Goal: Information Seeking & Learning: Check status

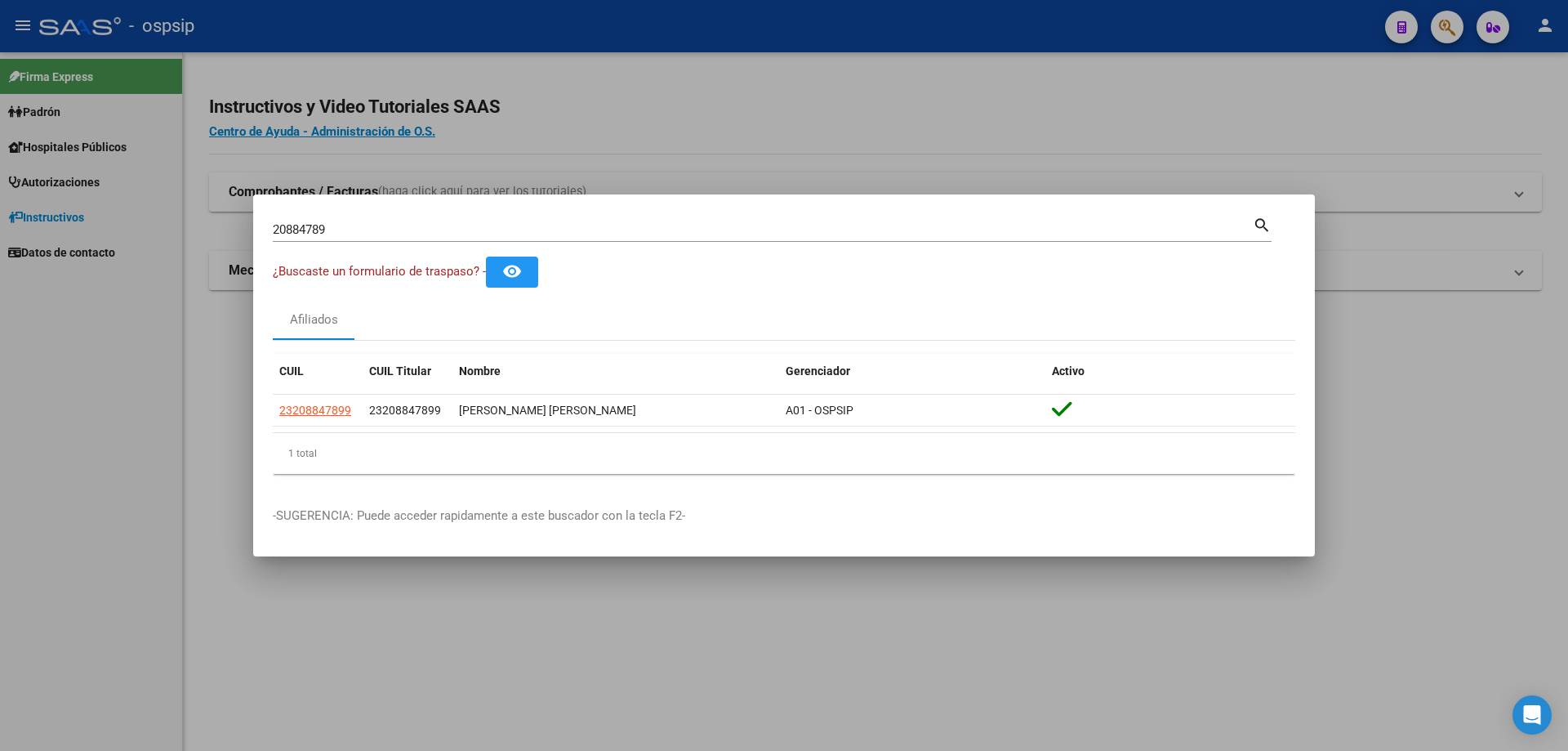
click at [478, 220] on div "20884789 Buscar (apellido, dni, [PERSON_NAME], [PERSON_NAME], cuit, obra social)" at bounding box center [763, 229] width 980 height 24
click at [479, 221] on div "20884789 Buscar (apellido, dni, [PERSON_NAME], [PERSON_NAME], cuit, obra social)" at bounding box center [763, 229] width 980 height 24
type input "2"
type input "40664822"
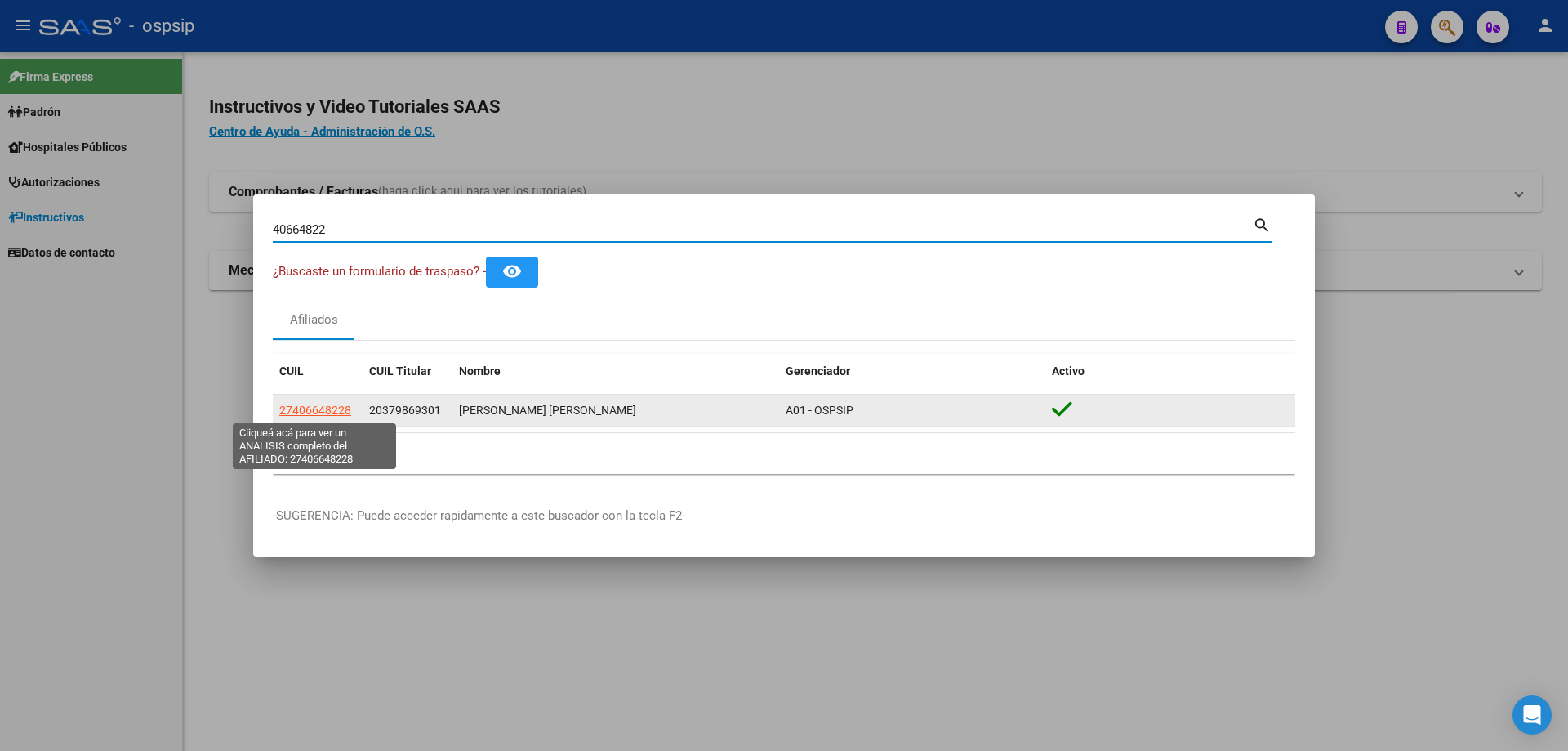
click at [330, 410] on span "27406648228" at bounding box center [315, 409] width 72 height 13
type textarea "27406648228"
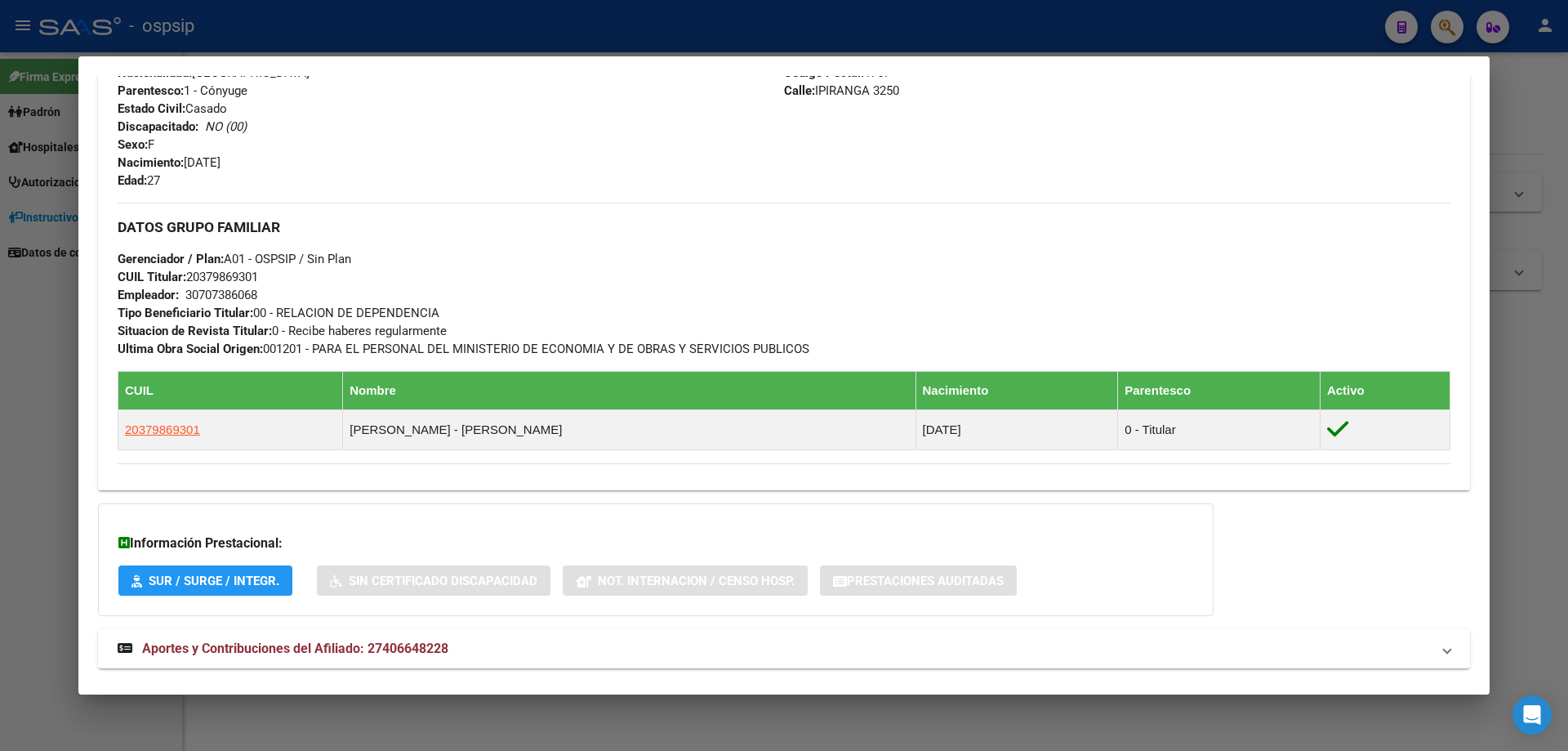
scroll to position [725, 0]
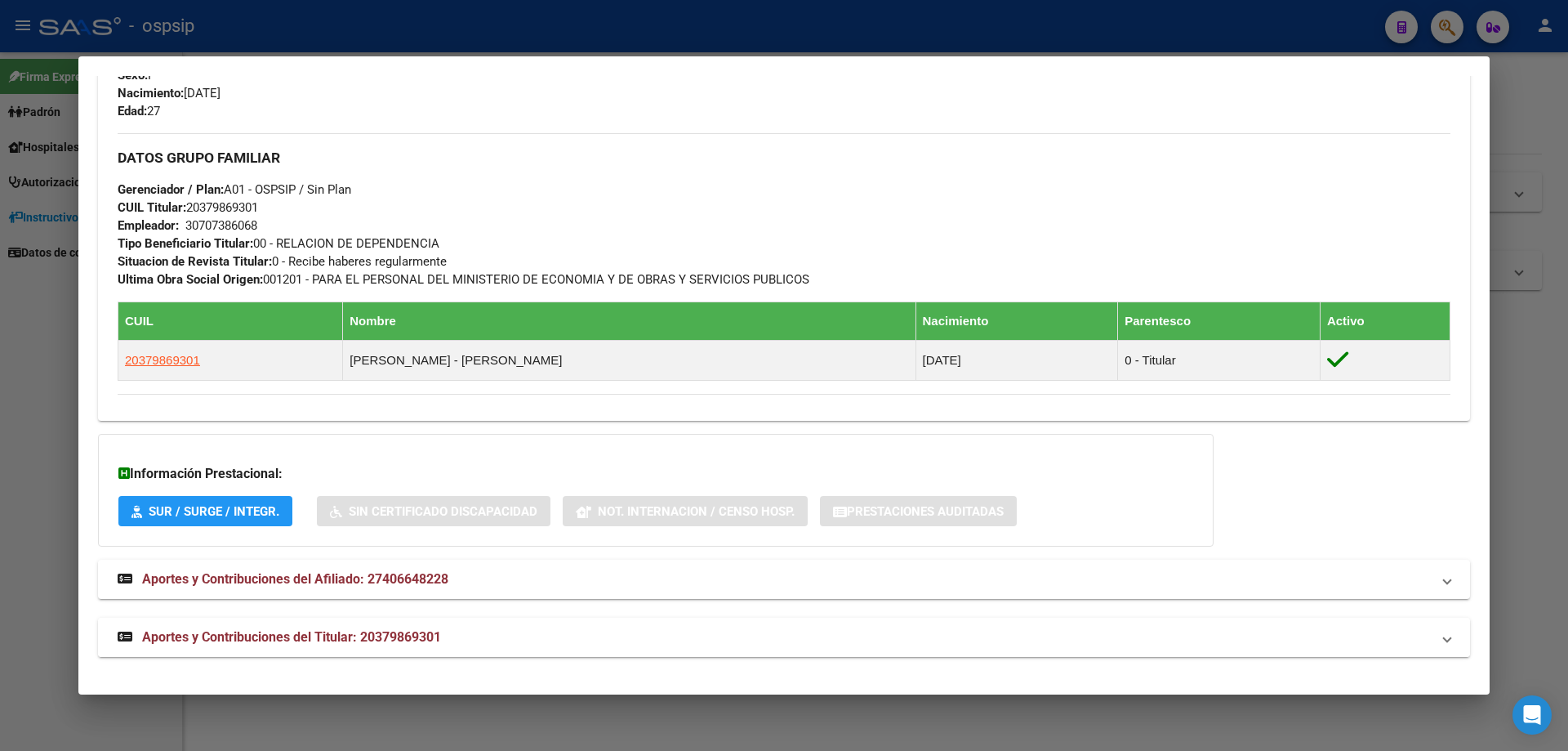
click at [308, 632] on span "Aportes y Contribuciones del Titular: 20379869301" at bounding box center [292, 637] width 299 height 16
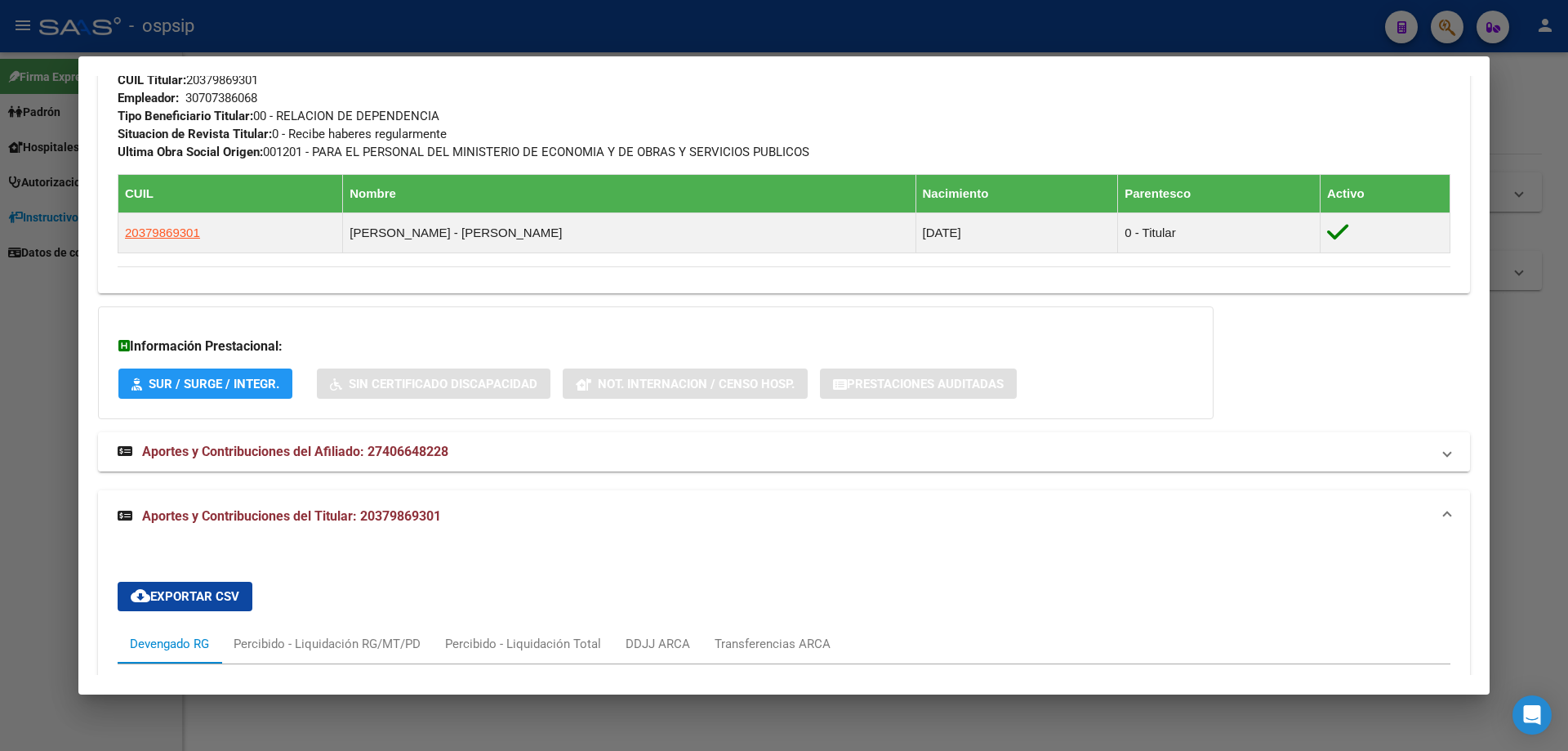
scroll to position [806, 0]
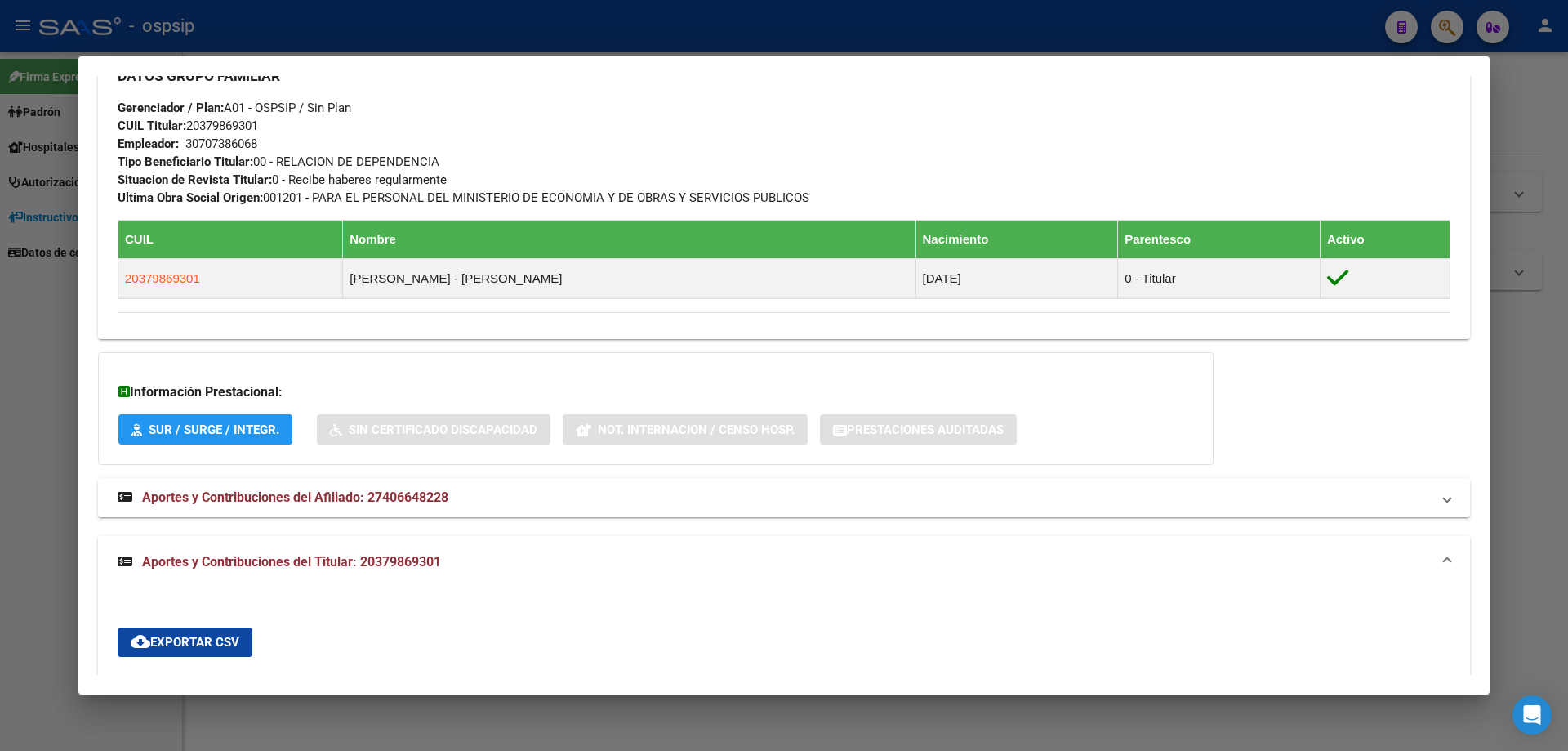
click at [408, 493] on span "Aportes y Contribuciones del Afiliado: 27406648228" at bounding box center [295, 497] width 306 height 16
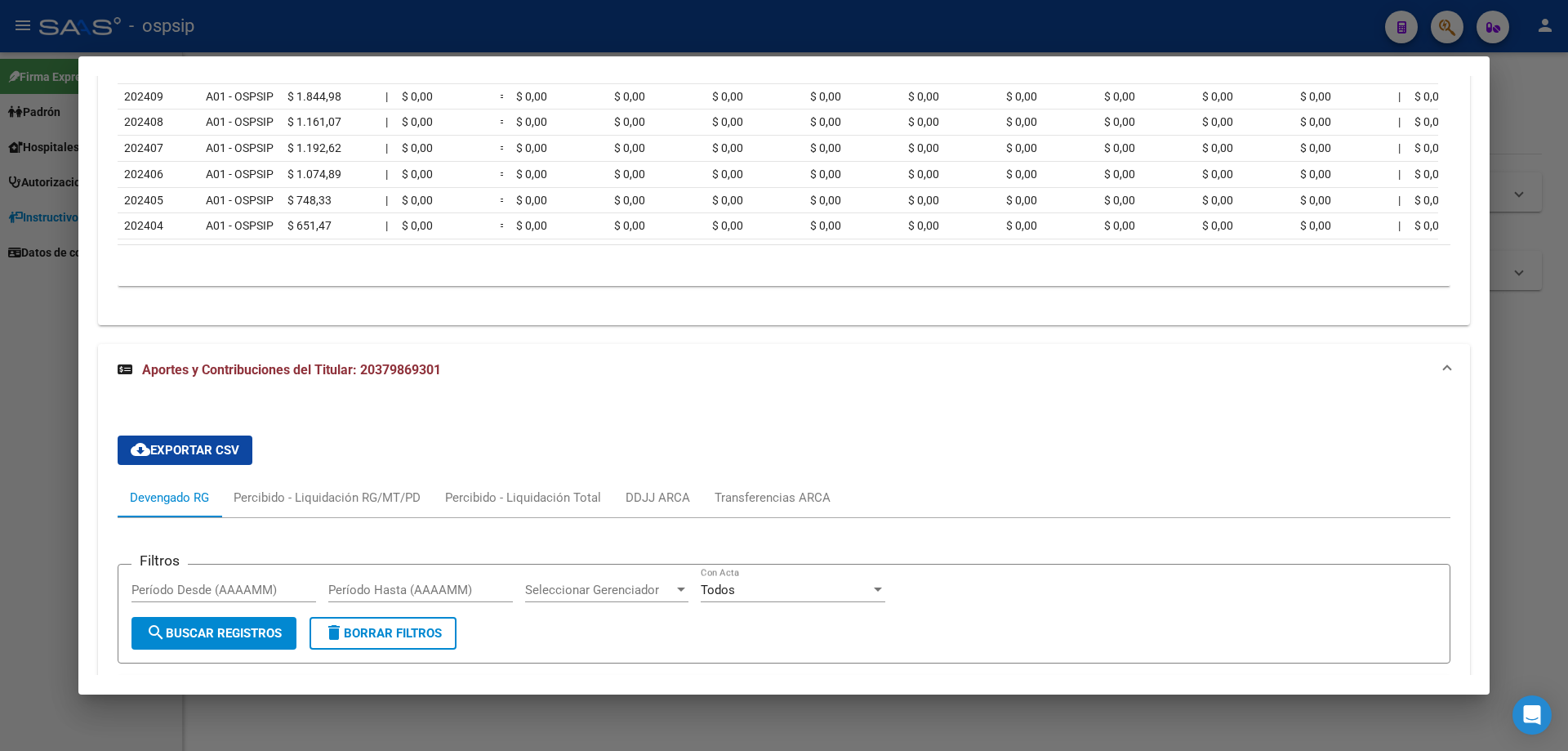
scroll to position [1542, 0]
click at [354, 377] on span "Aportes y Contribuciones del Titular: 20379869301" at bounding box center [292, 369] width 299 height 16
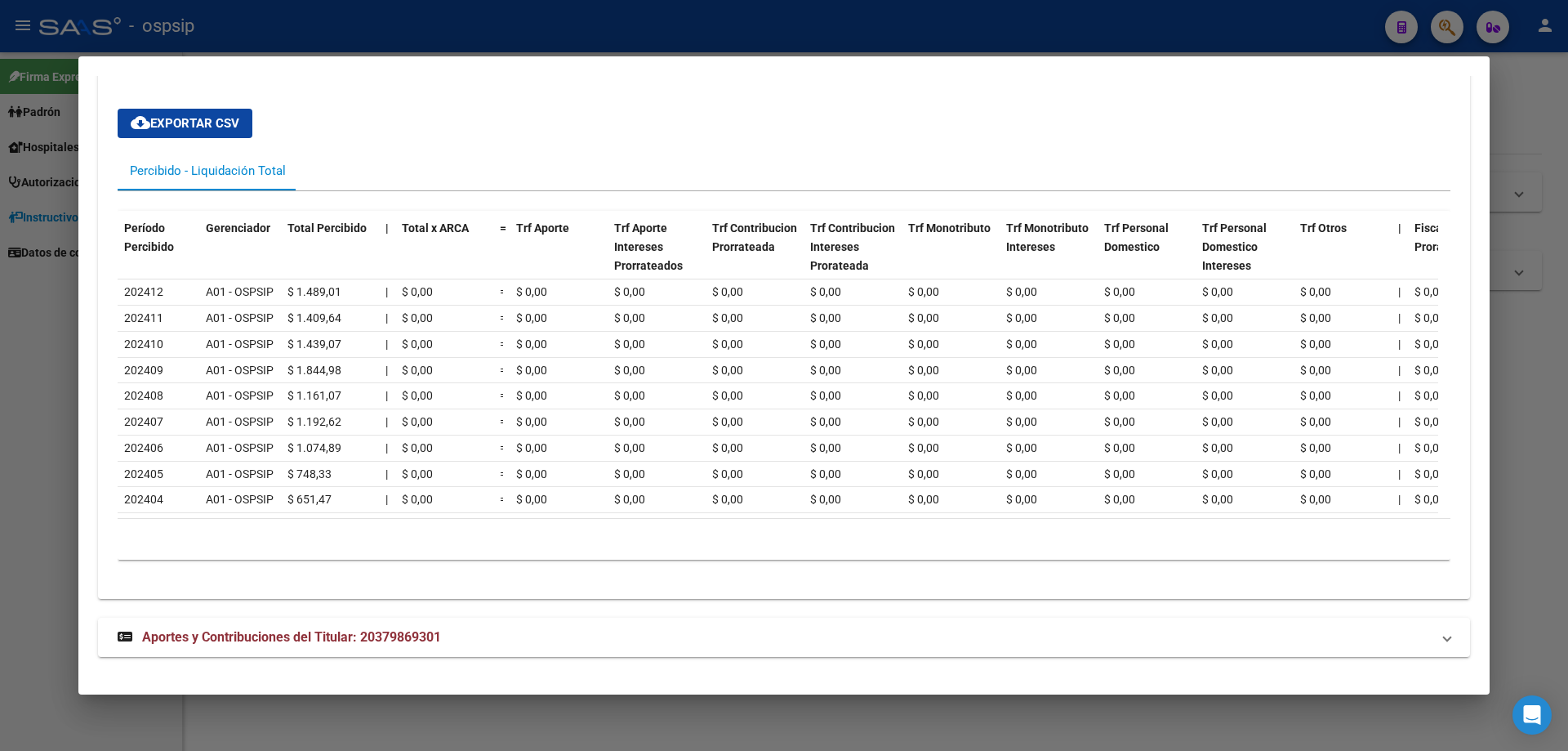
scroll to position [1279, 0]
click at [327, 638] on span "Aportes y Contribuciones del Titular: 20379869301" at bounding box center [292, 637] width 299 height 16
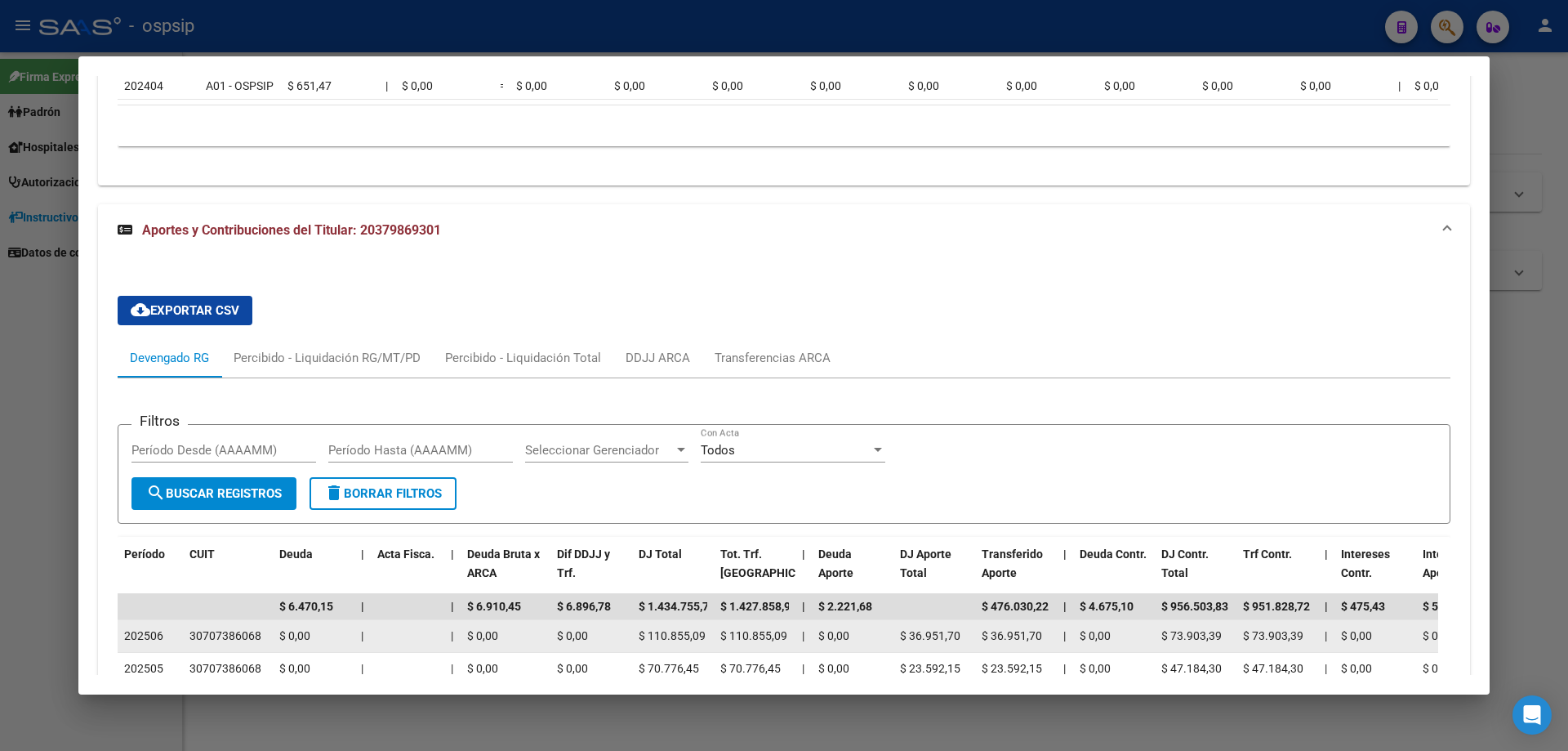
scroll to position [1678, 0]
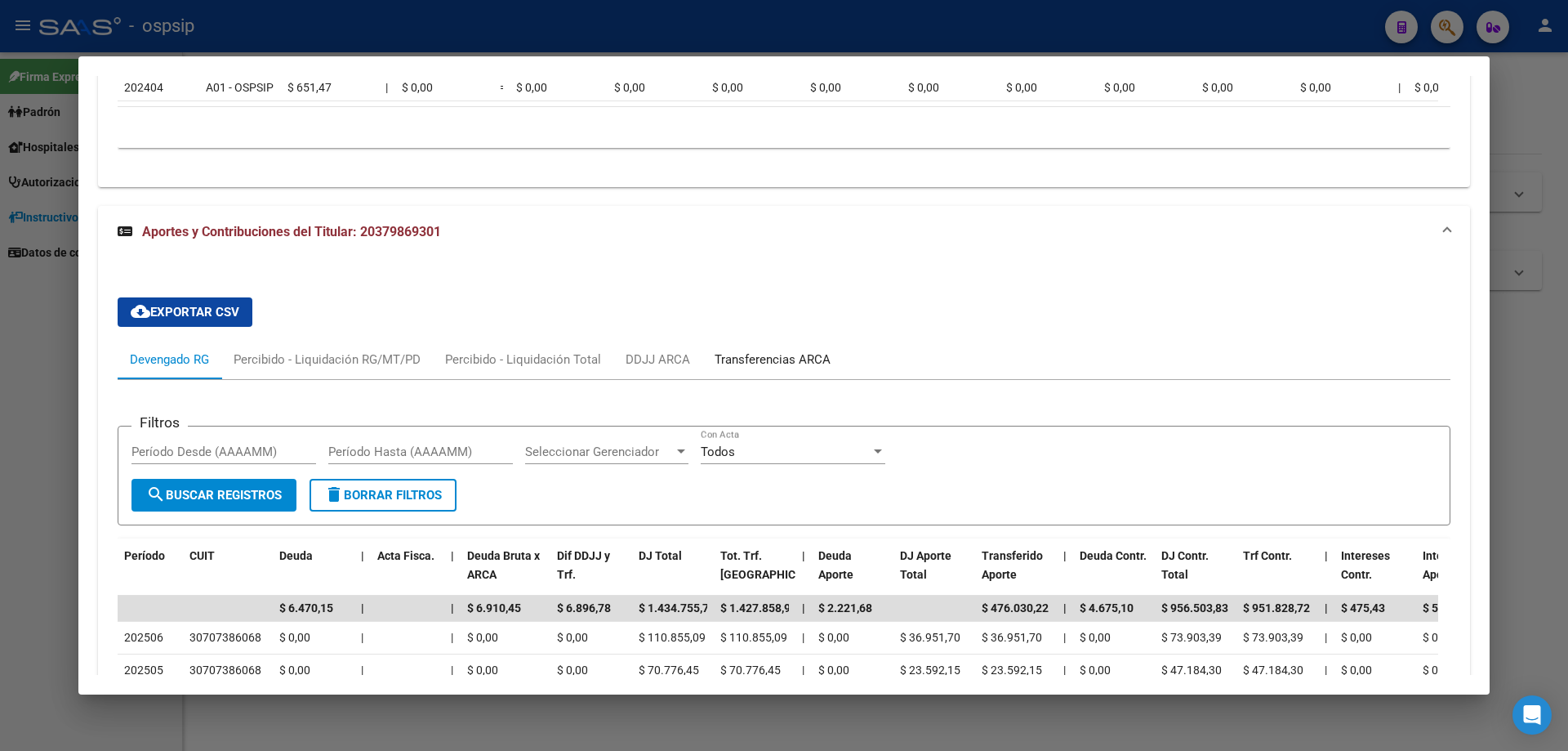
click at [756, 368] on div "Transferencias ARCA" at bounding box center [773, 360] width 116 height 18
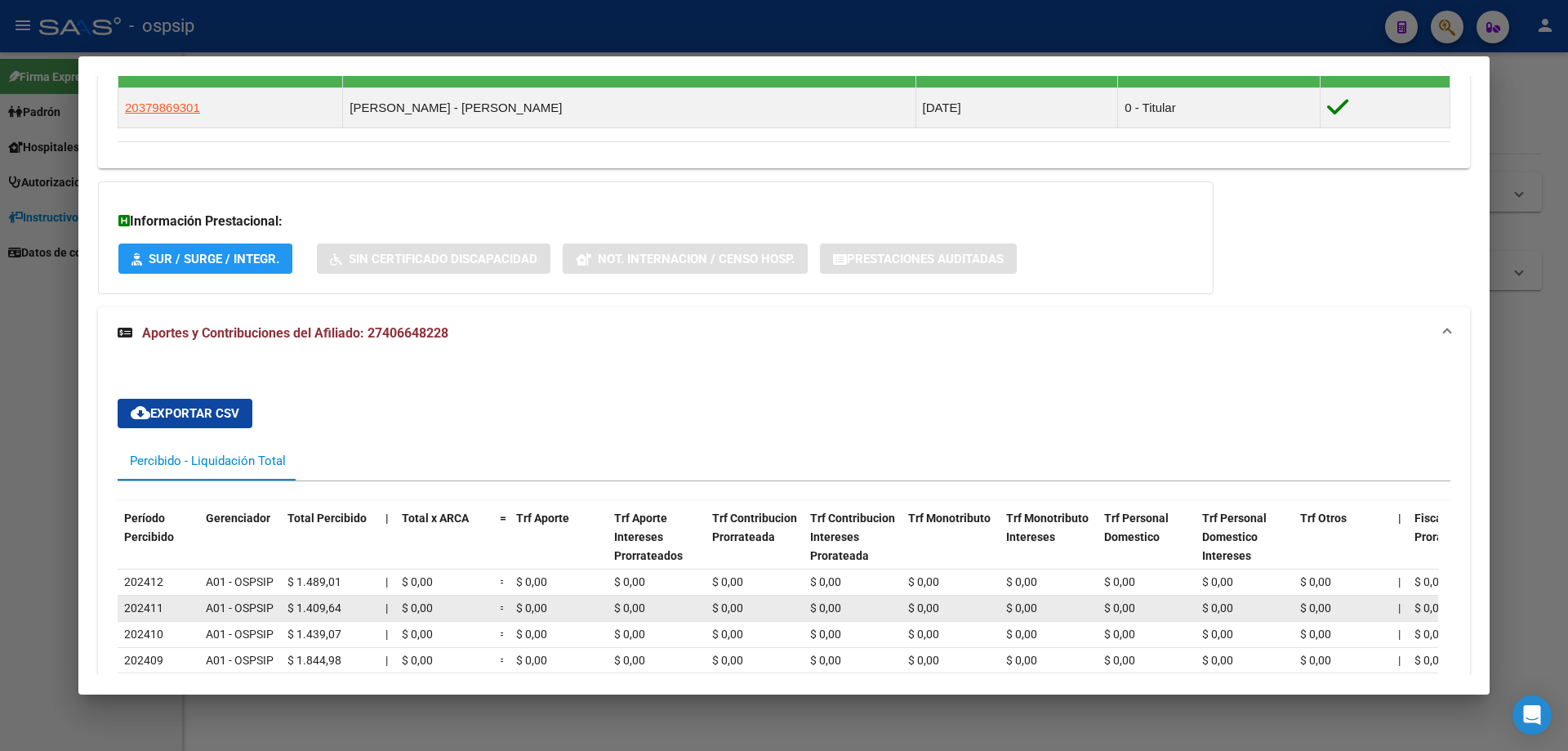
scroll to position [981, 0]
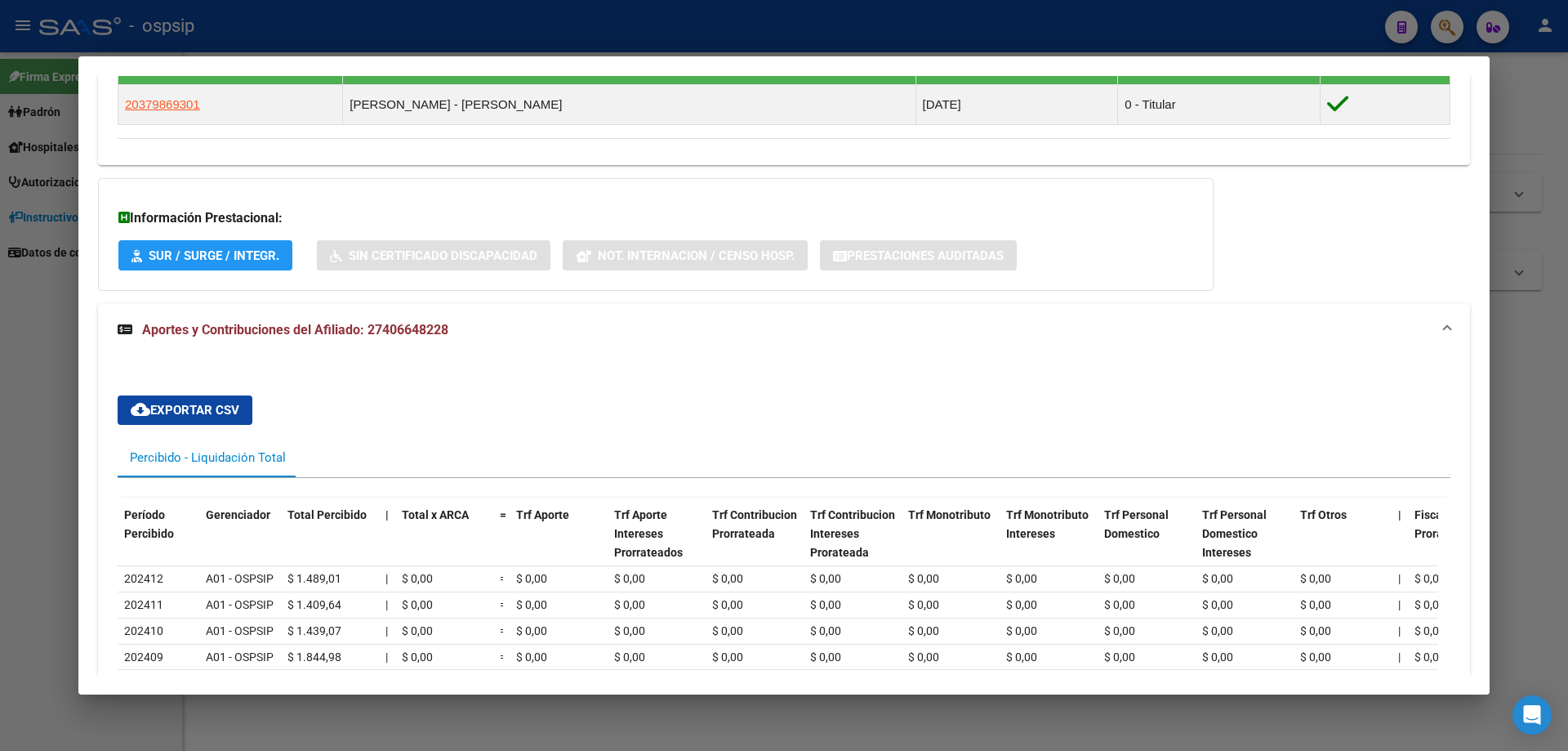
click at [800, 729] on div at bounding box center [784, 375] width 1568 height 751
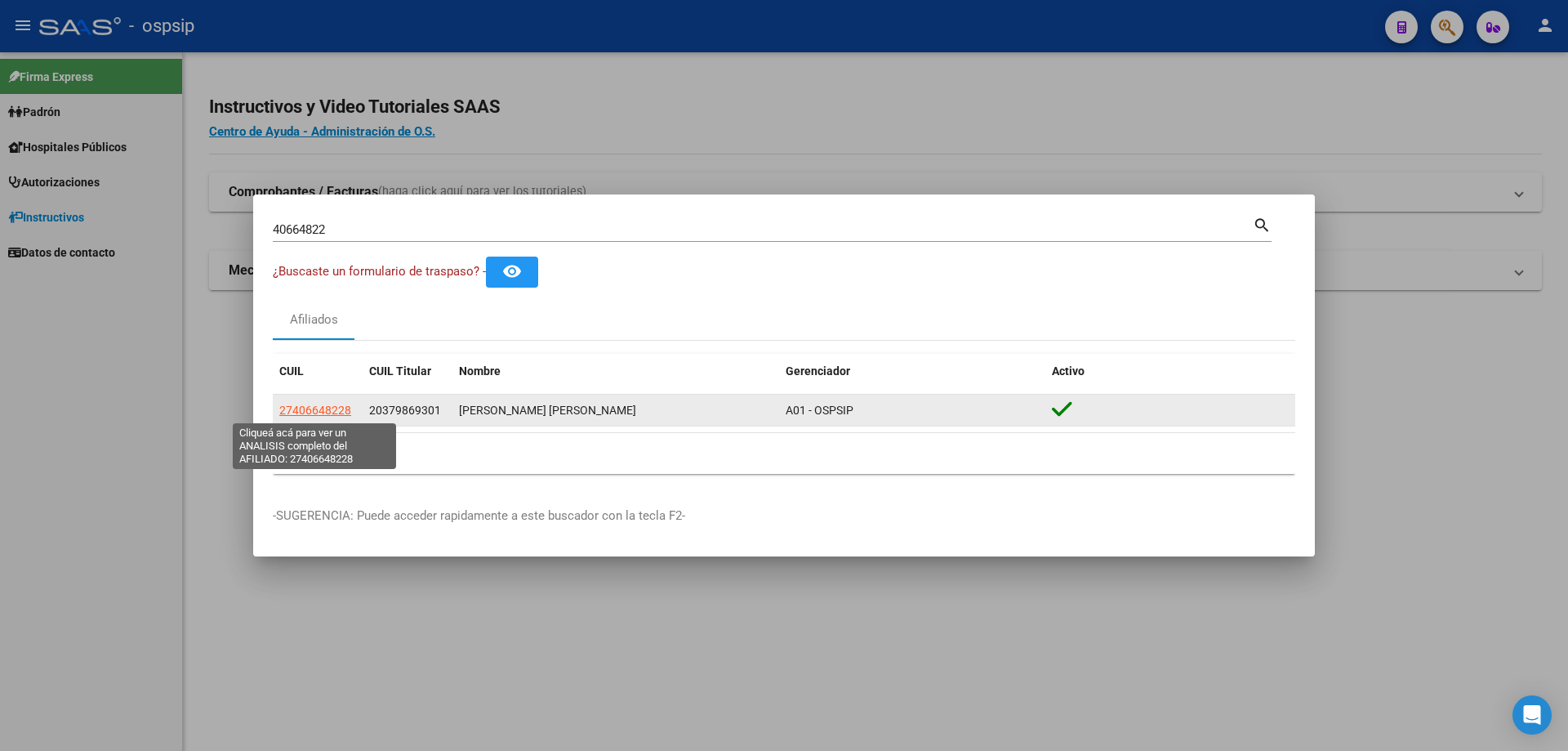
click at [326, 403] on span "27406648228" at bounding box center [315, 409] width 72 height 13
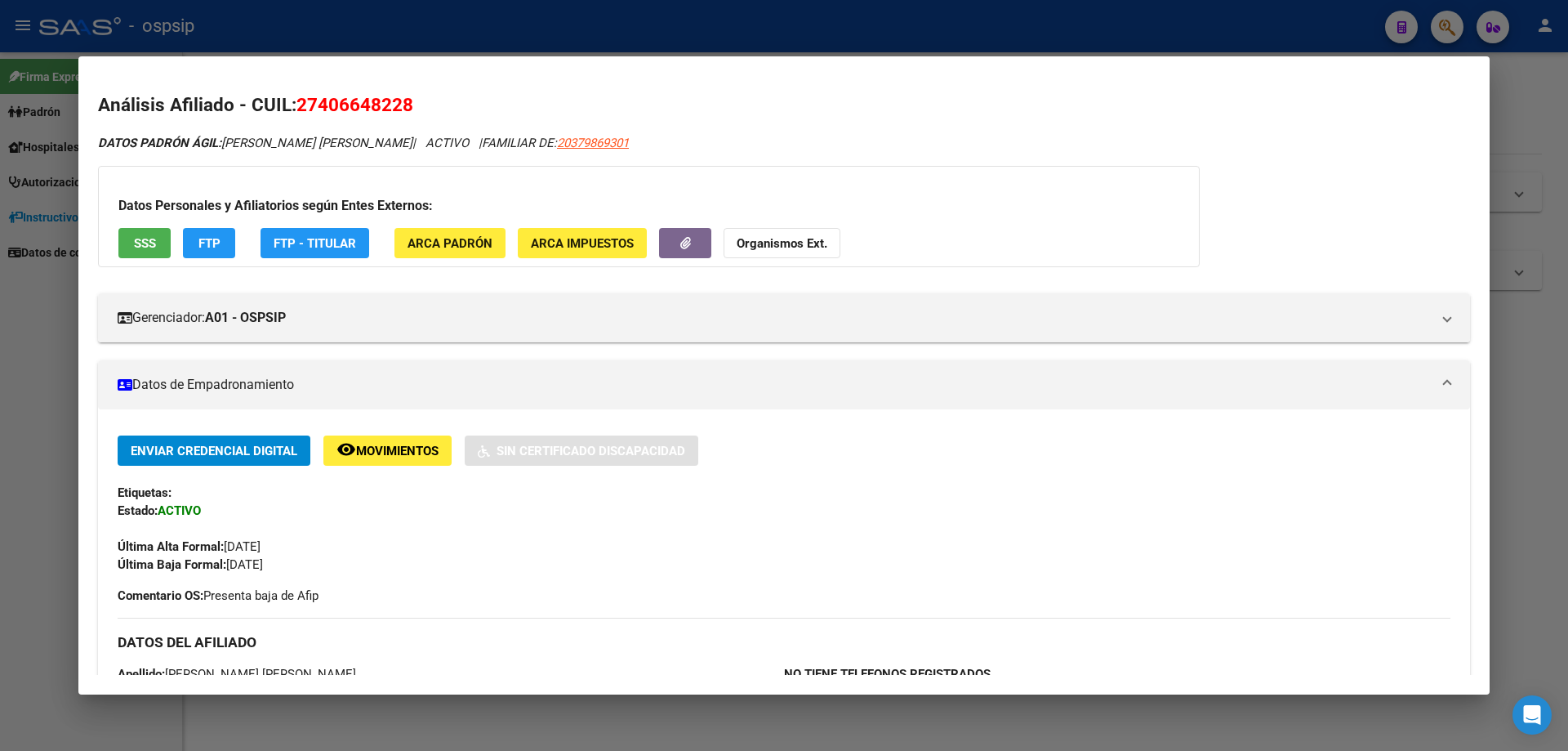
click at [1566, 533] on div at bounding box center [784, 375] width 1568 height 751
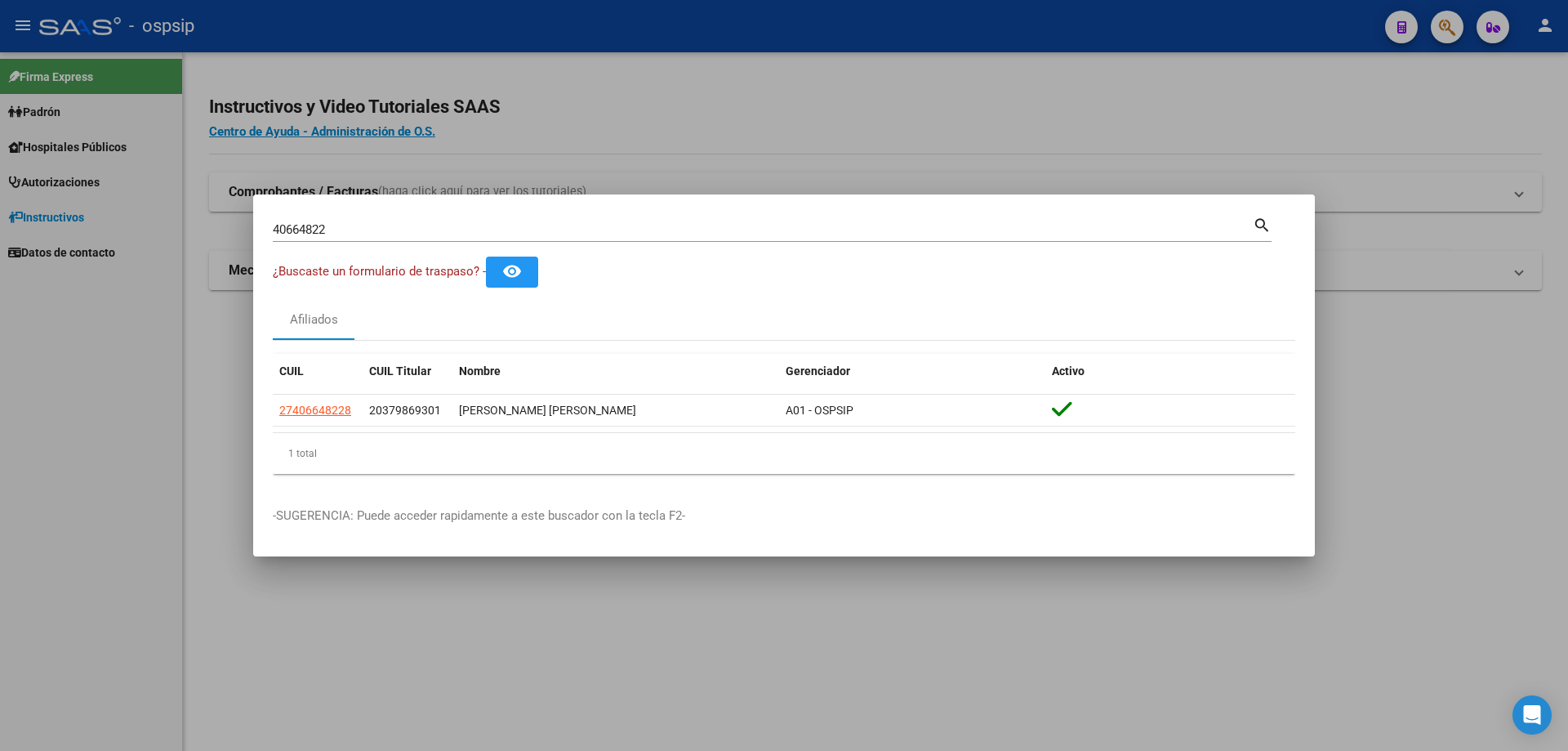
click at [465, 229] on input "40664822" at bounding box center [763, 229] width 980 height 15
type input "4"
type input "35759679"
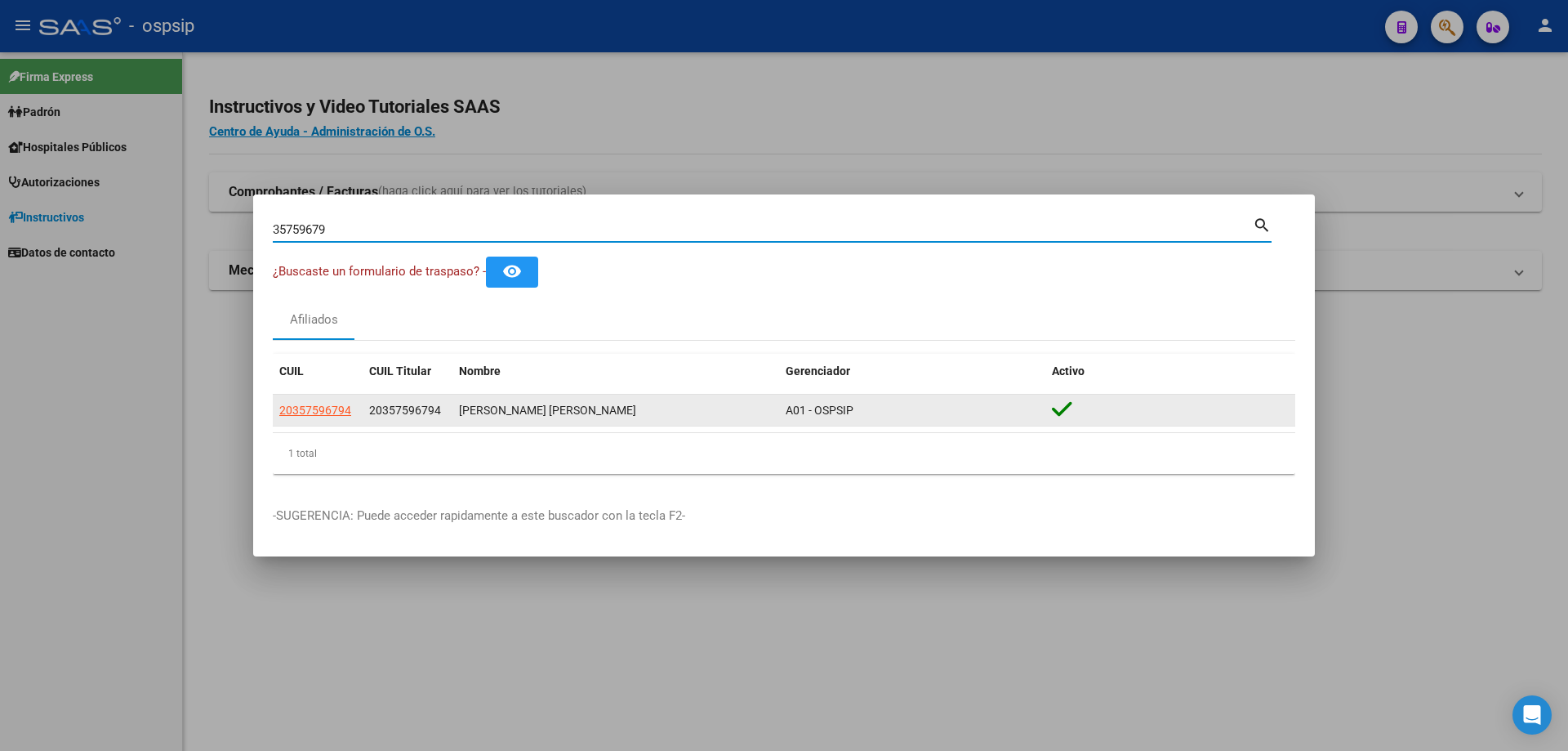
click at [418, 408] on span "20357596794" at bounding box center [405, 409] width 72 height 13
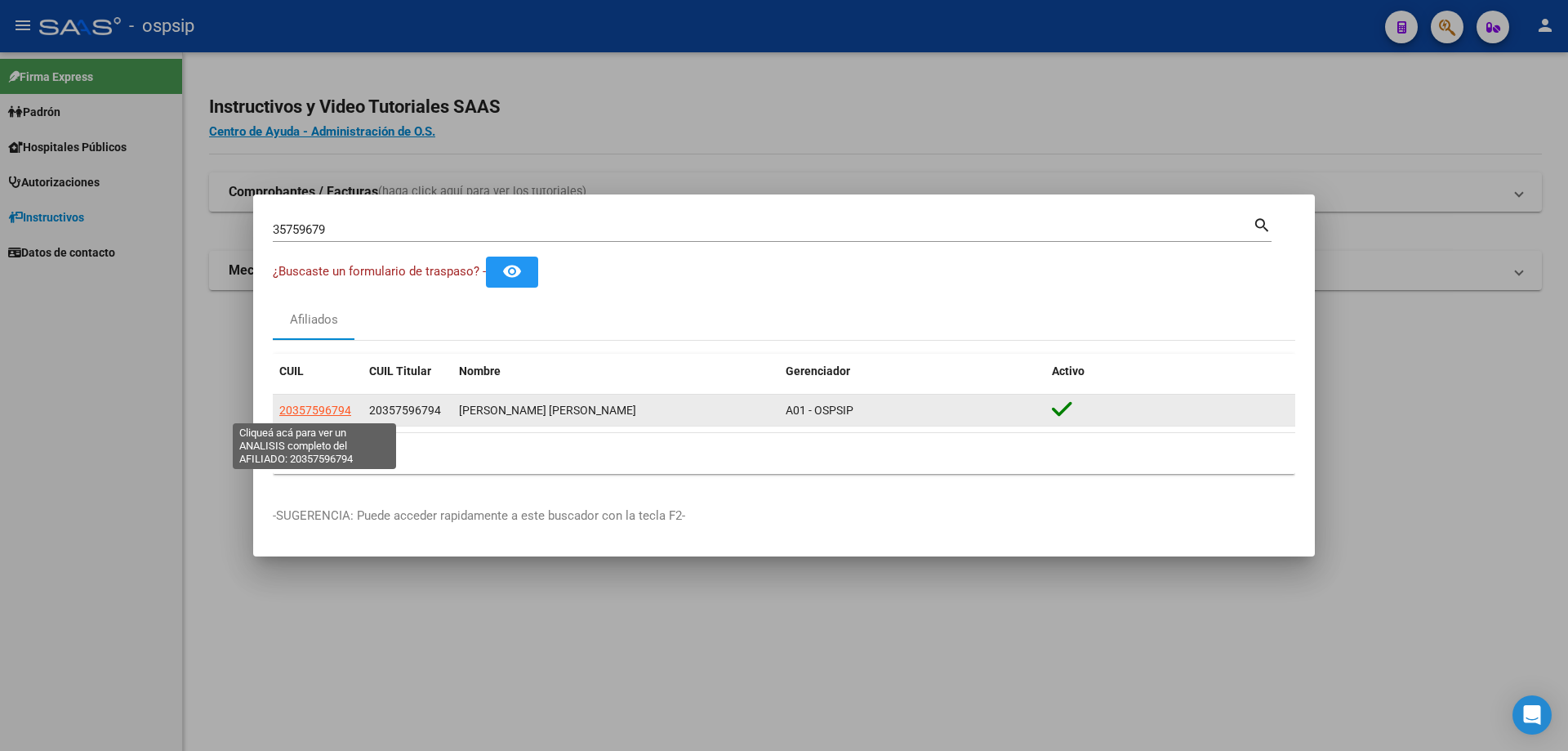
click at [334, 404] on span "20357596794" at bounding box center [315, 409] width 72 height 13
type textarea "20357596794"
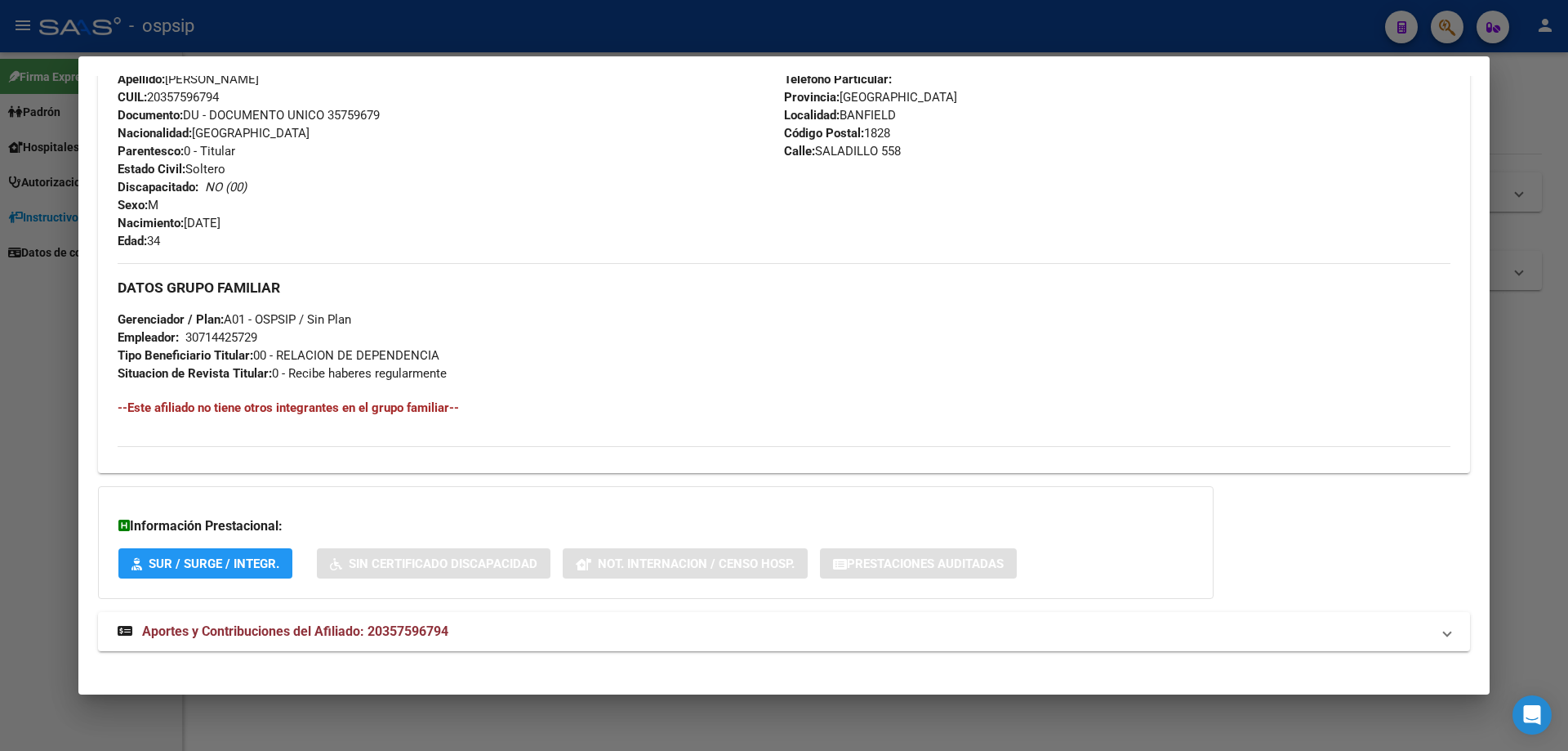
scroll to position [608, 0]
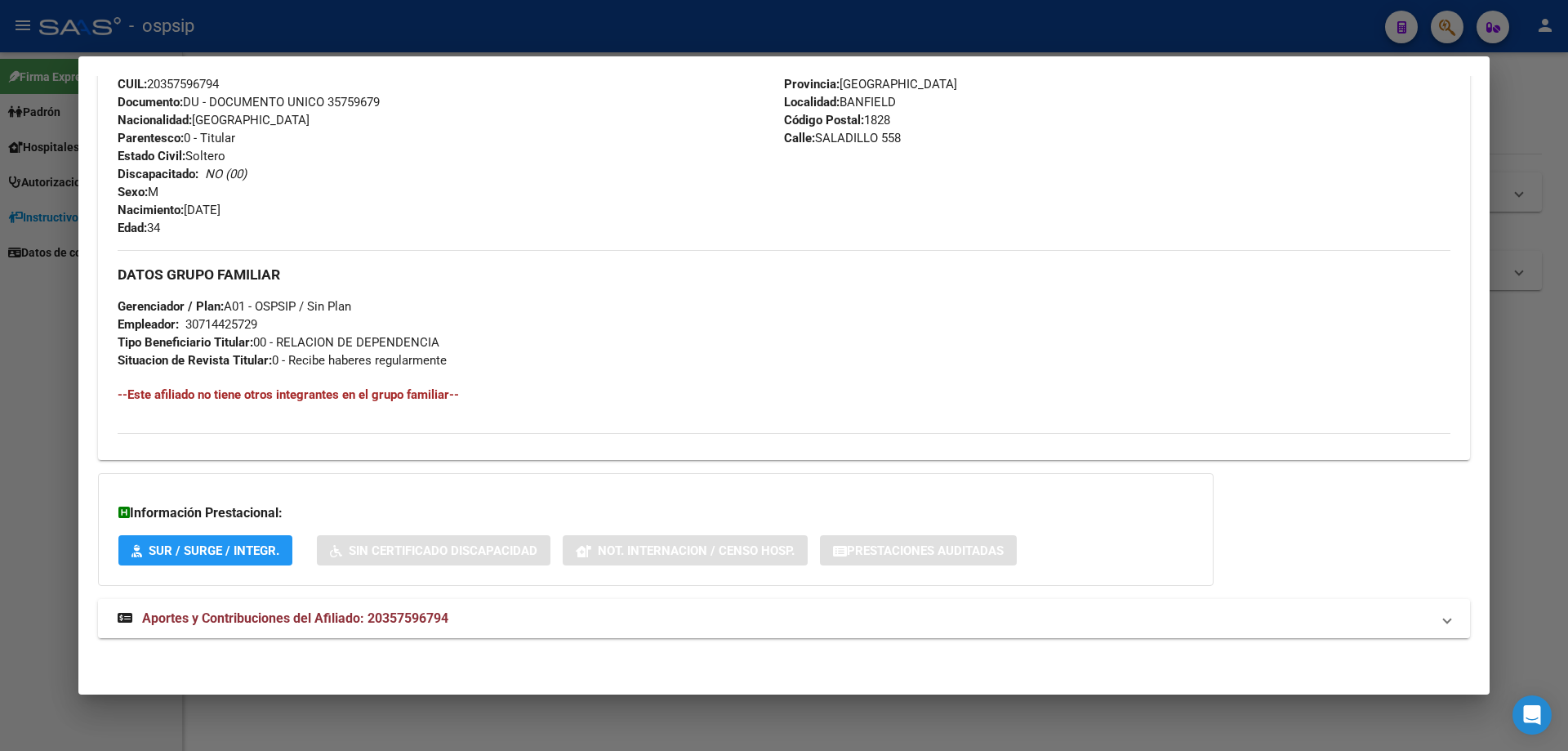
click at [392, 616] on span "Aportes y Contribuciones del Afiliado: 20357596794" at bounding box center [295, 618] width 306 height 16
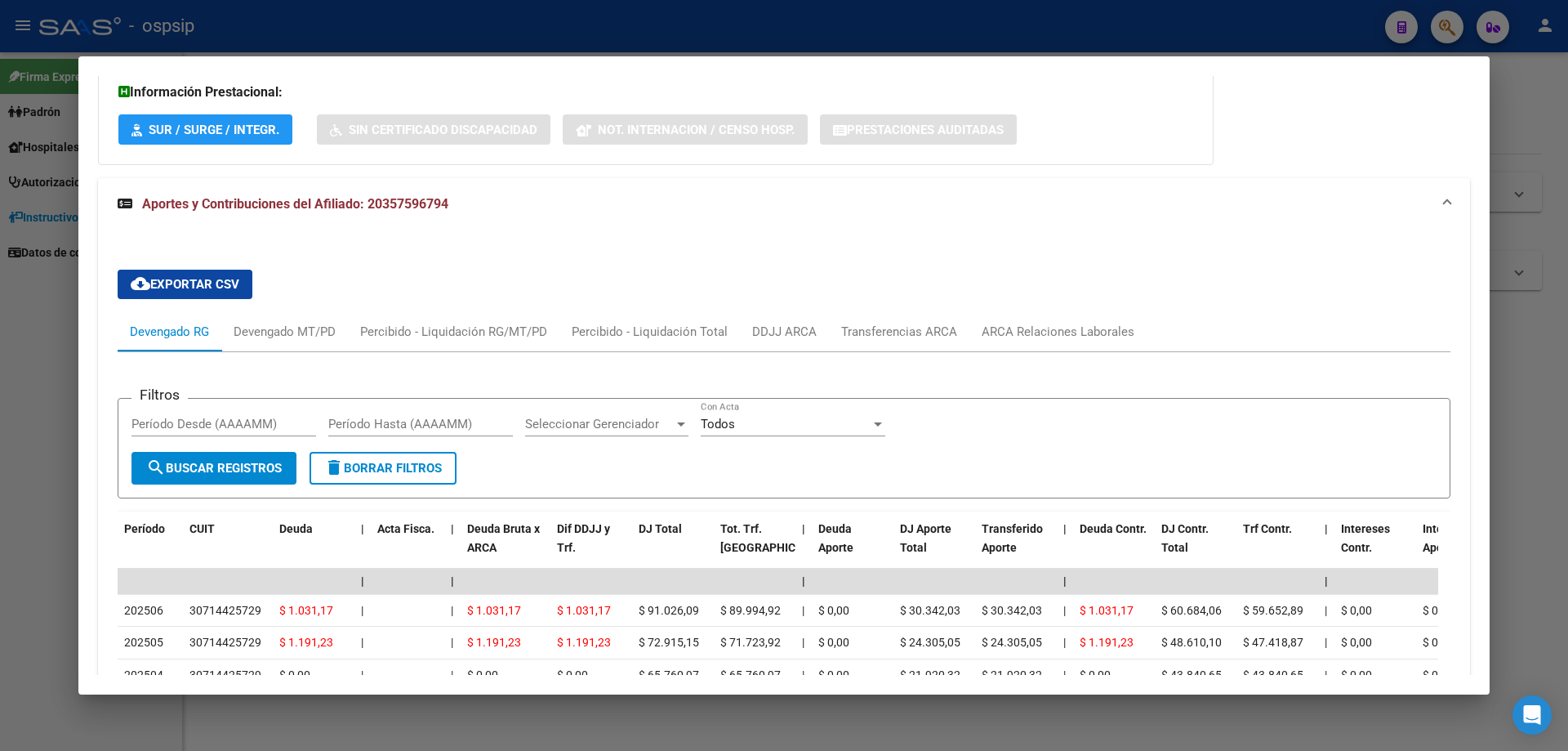
scroll to position [1017, 0]
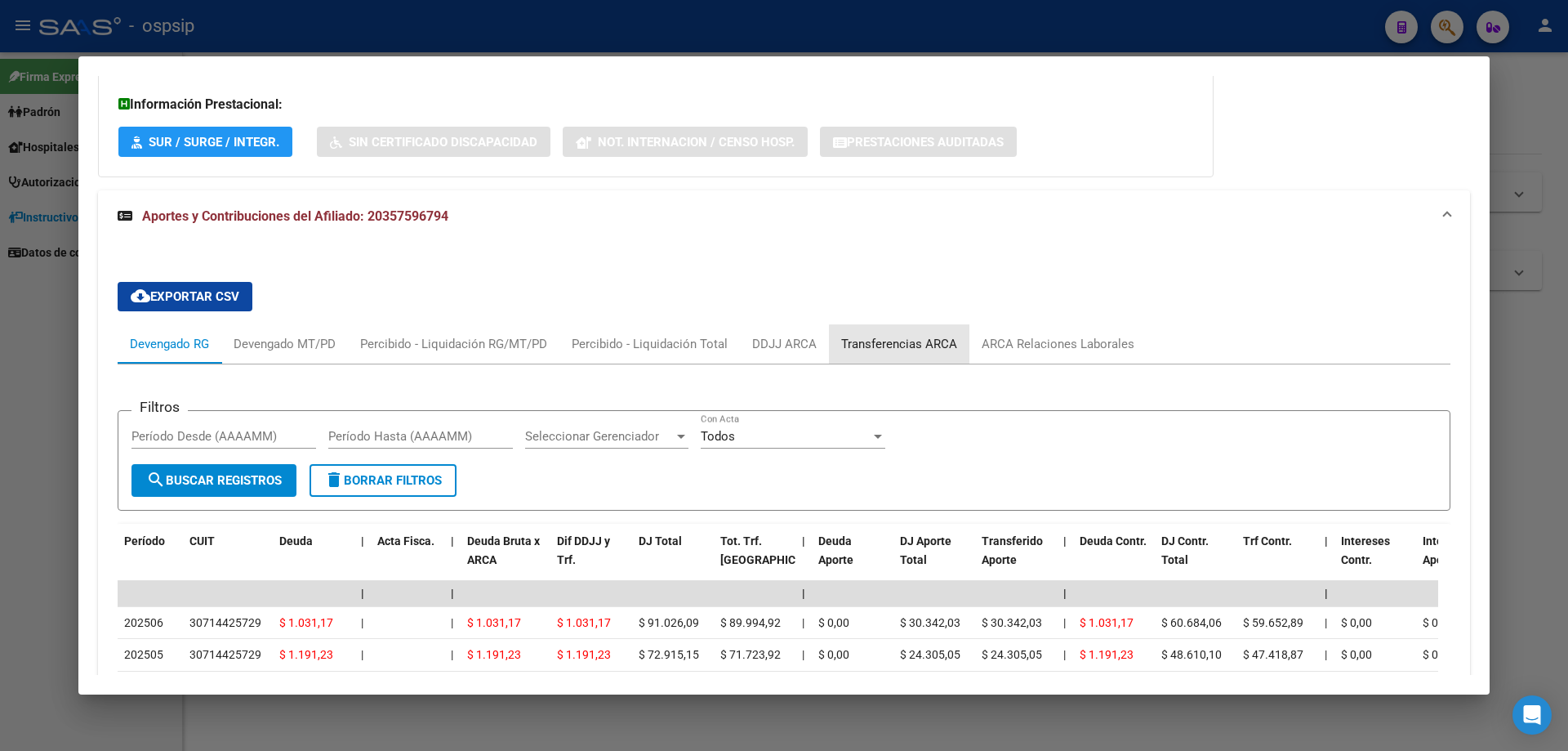
click at [907, 345] on div "Transferencias ARCA" at bounding box center [899, 344] width 116 height 18
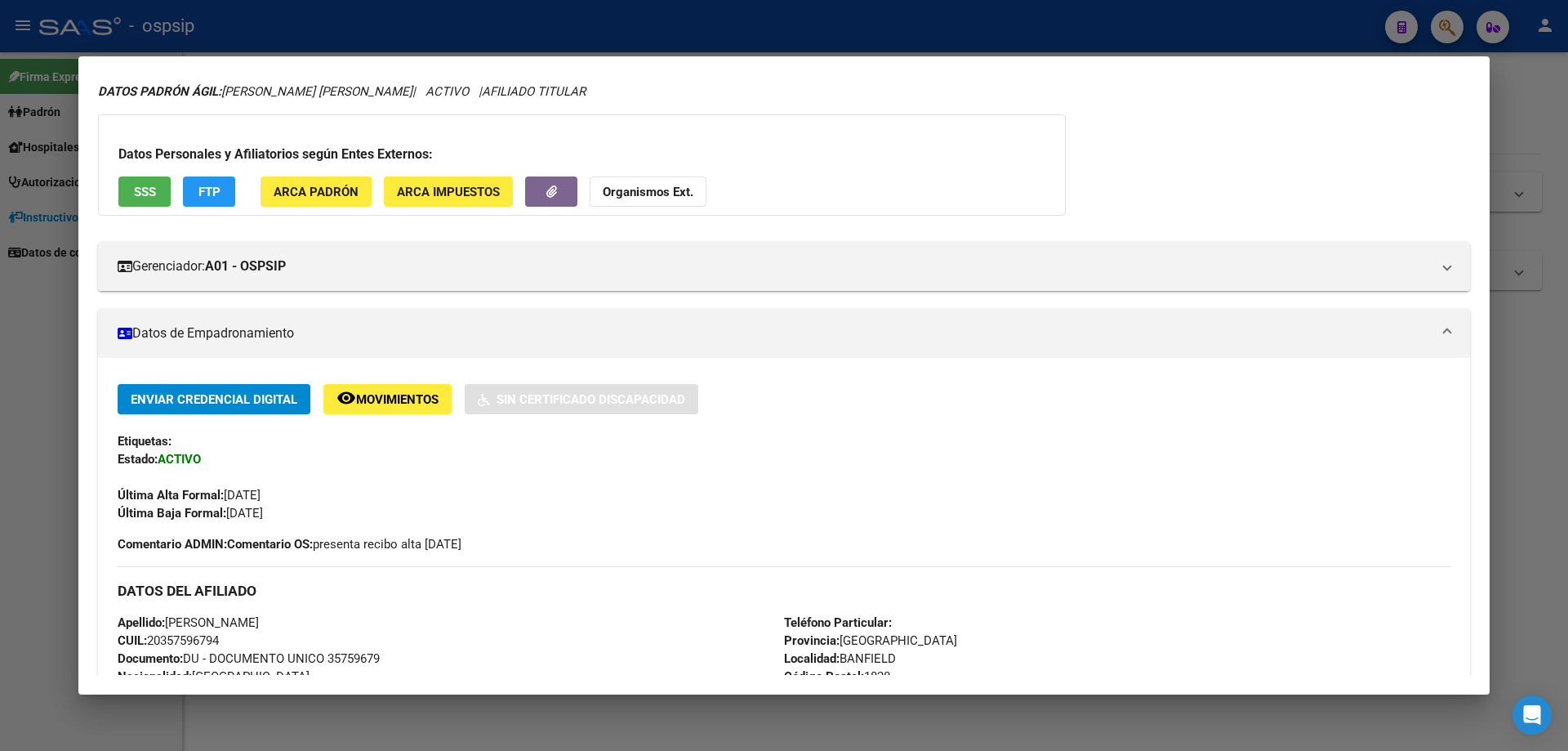
scroll to position [0, 0]
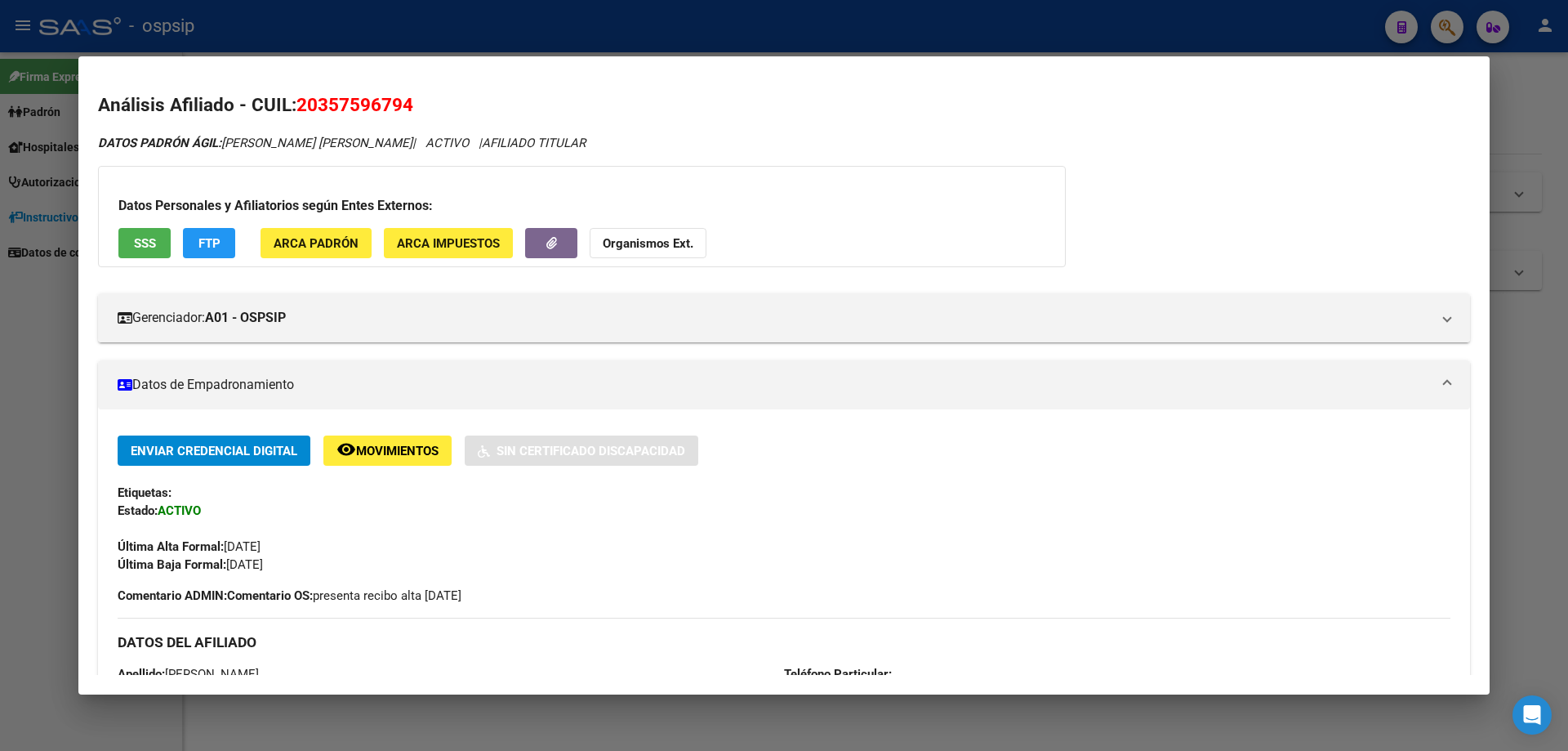
click at [1504, 507] on div at bounding box center [784, 375] width 1568 height 751
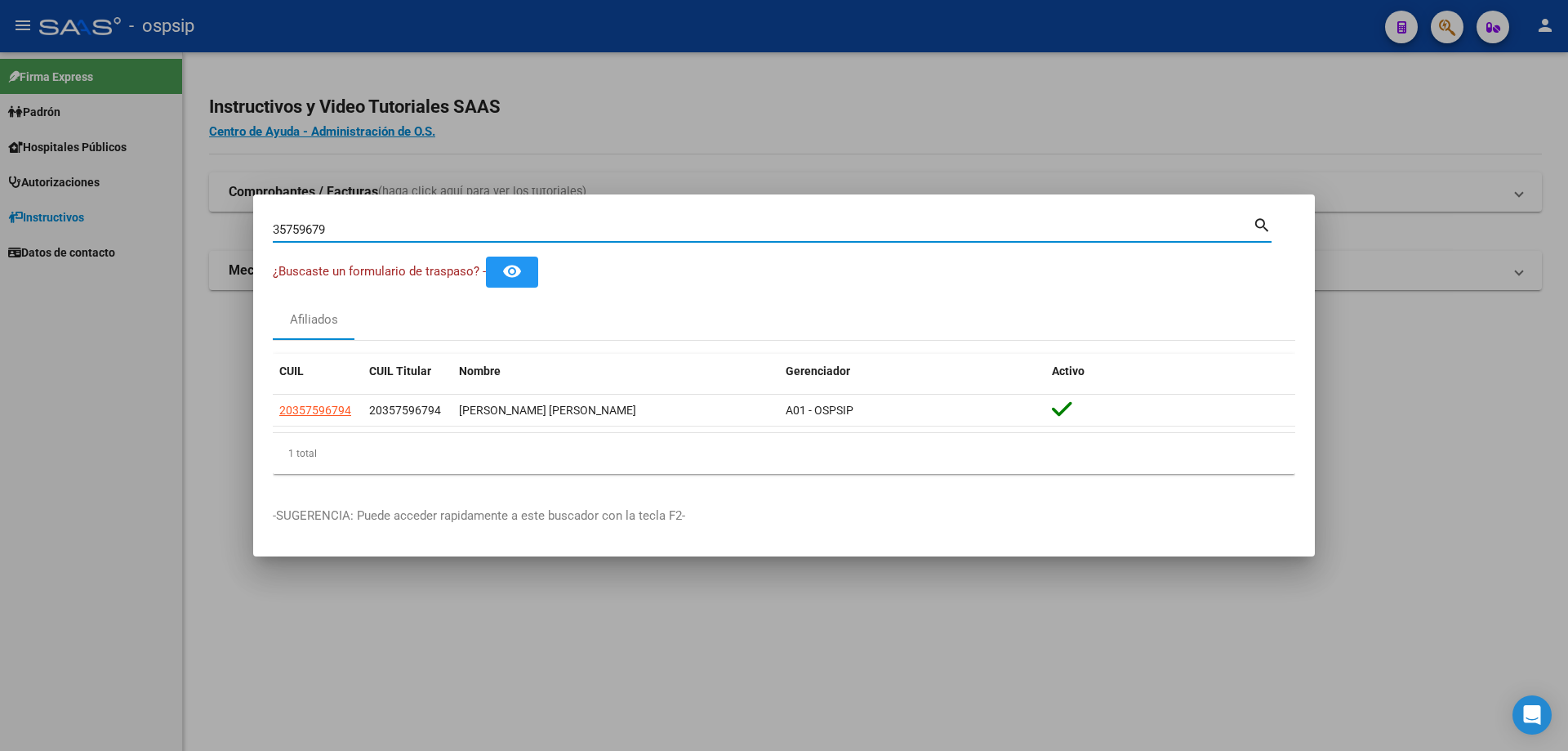
click at [357, 235] on input "35759679" at bounding box center [763, 229] width 980 height 15
type input "3"
click at [559, 225] on input "Buscar (apellido, dni, [PERSON_NAME], [PERSON_NAME], cuit, obra social)" at bounding box center [763, 229] width 980 height 15
click at [558, 217] on div "Buscar (apellido, dni, [PERSON_NAME], [PERSON_NAME], cuit, obra social)" at bounding box center [763, 229] width 980 height 24
type input "92808091"
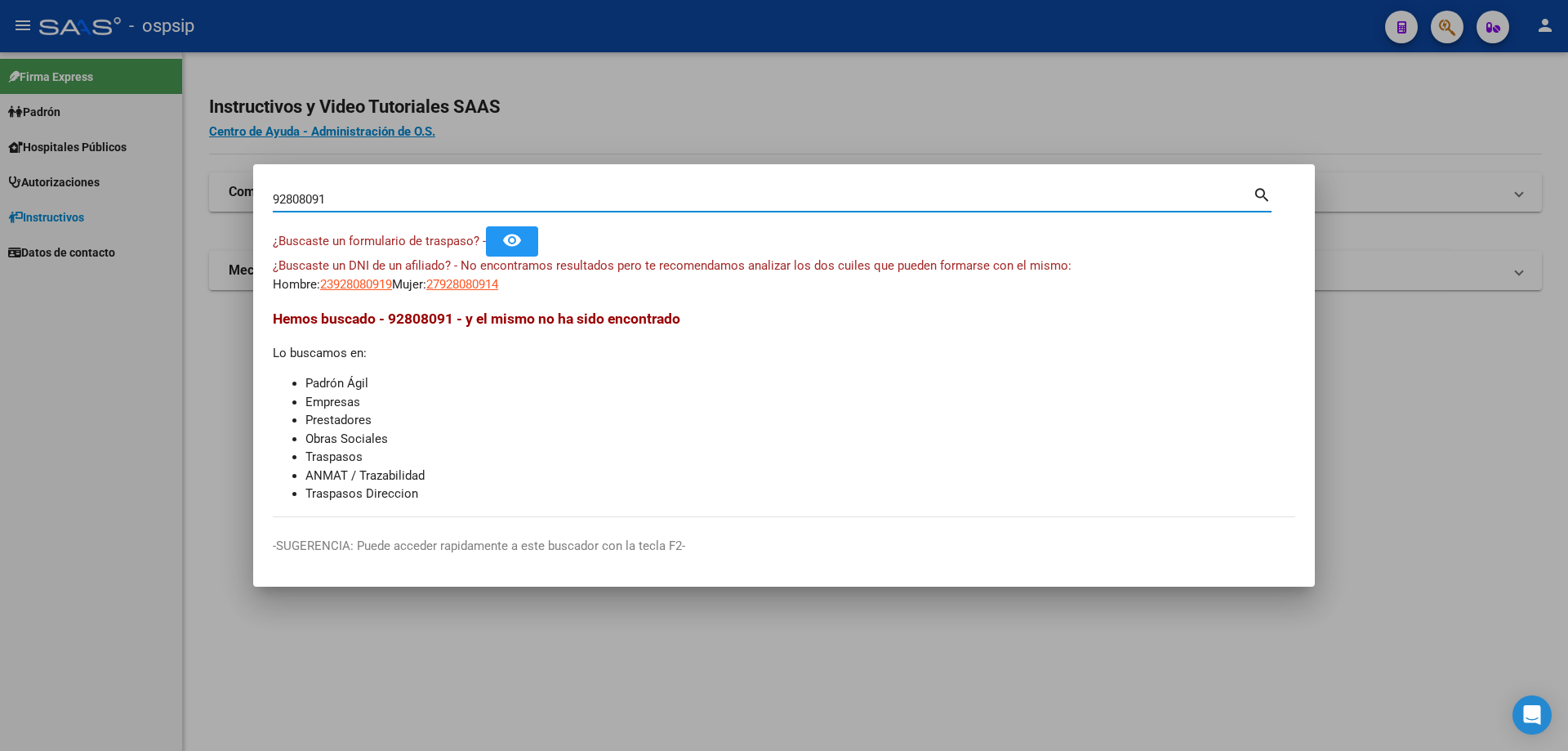
click at [383, 200] on input "92808091" at bounding box center [763, 199] width 980 height 15
click at [464, 289] on span "27928080914" at bounding box center [462, 284] width 72 height 15
type textarea "27928080914"
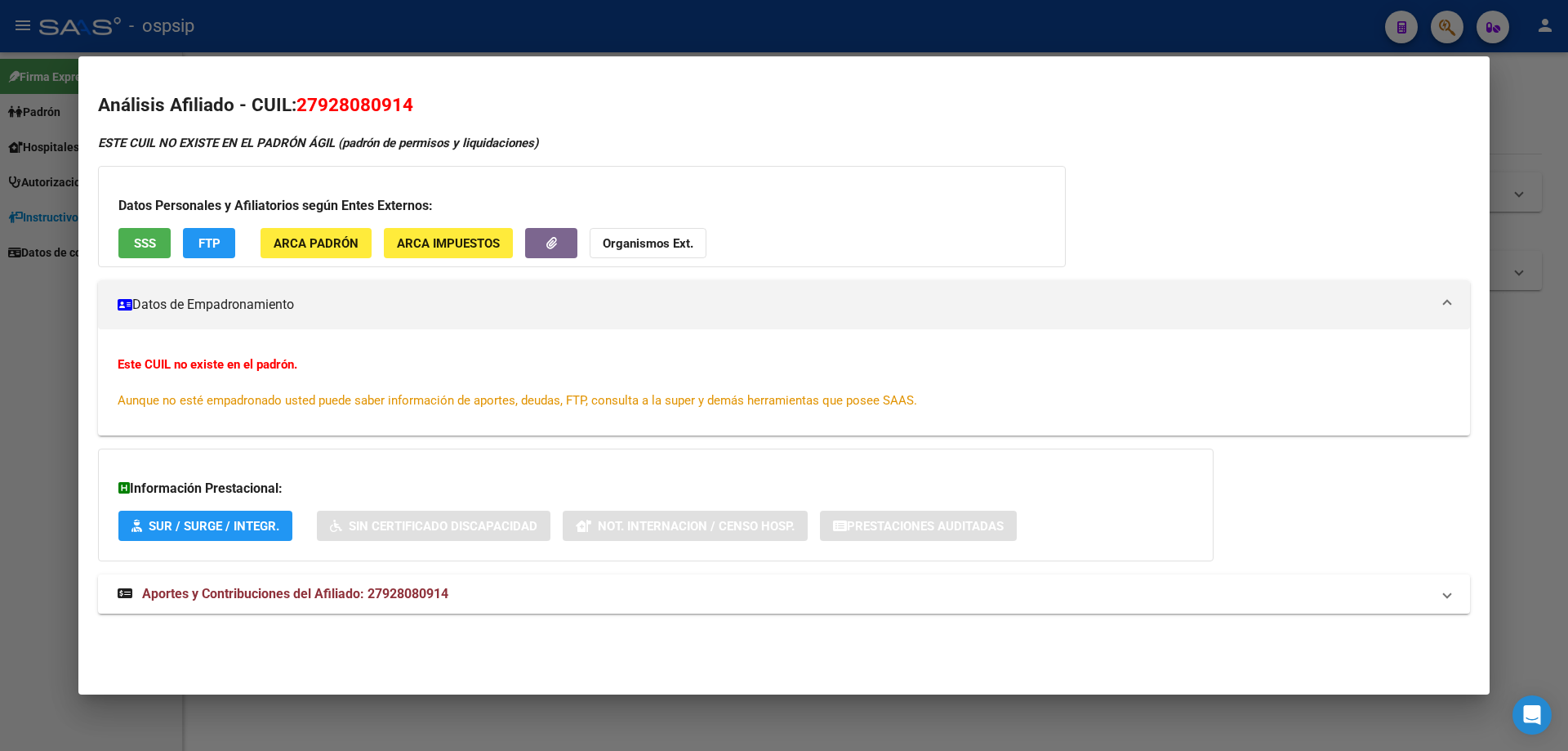
click at [924, 731] on div at bounding box center [784, 375] width 1568 height 751
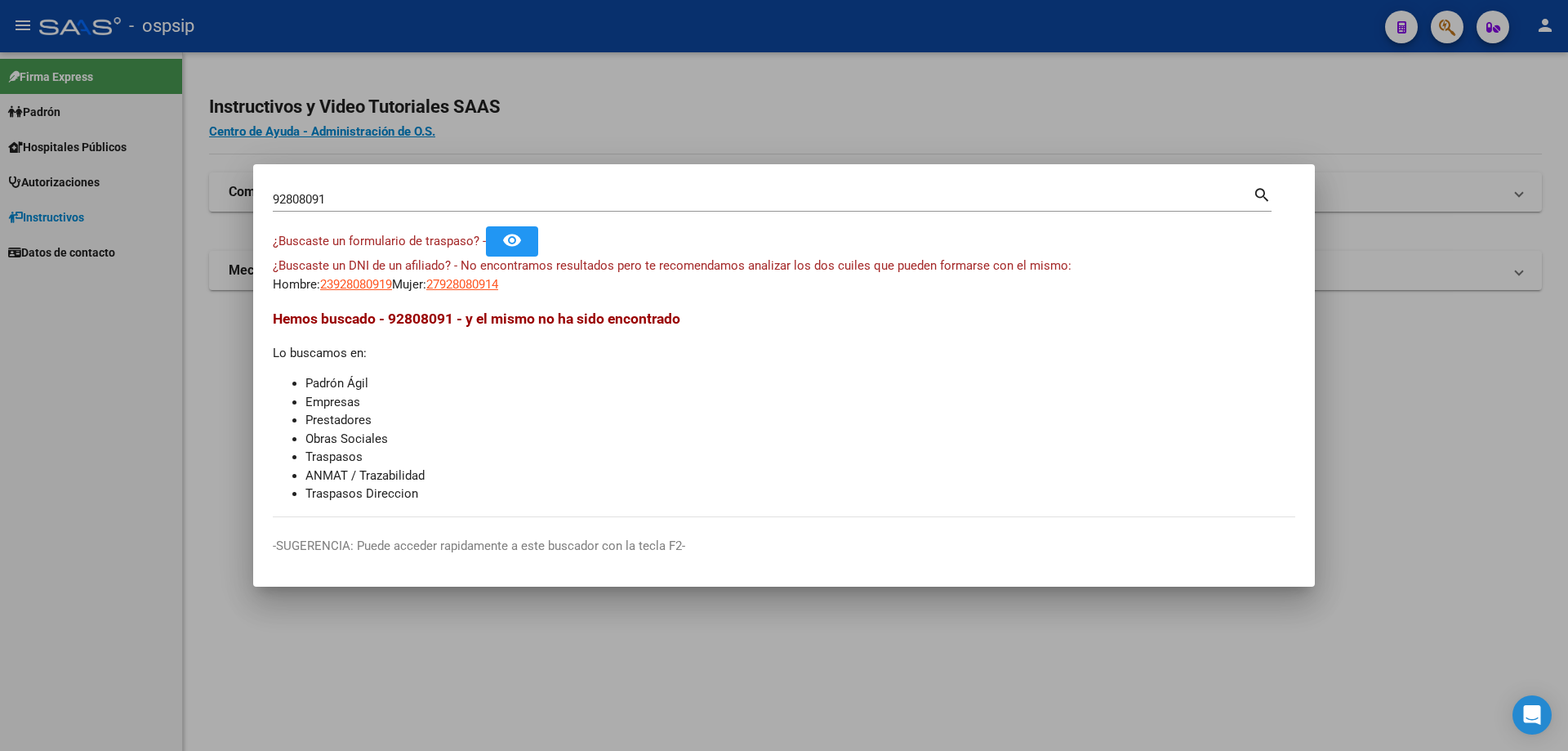
click at [717, 193] on input "92808091" at bounding box center [763, 199] width 980 height 15
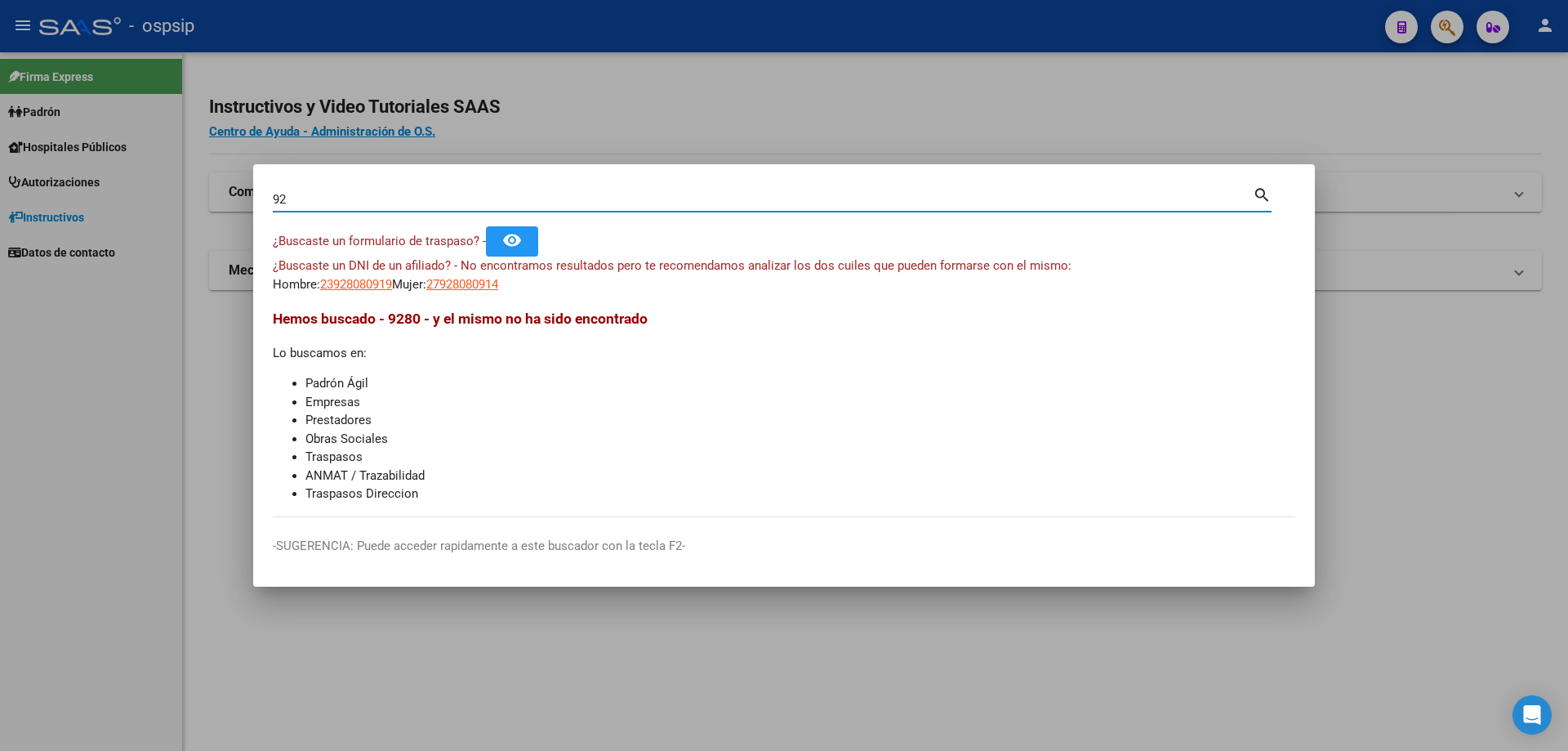
type input "9"
type input "30586307"
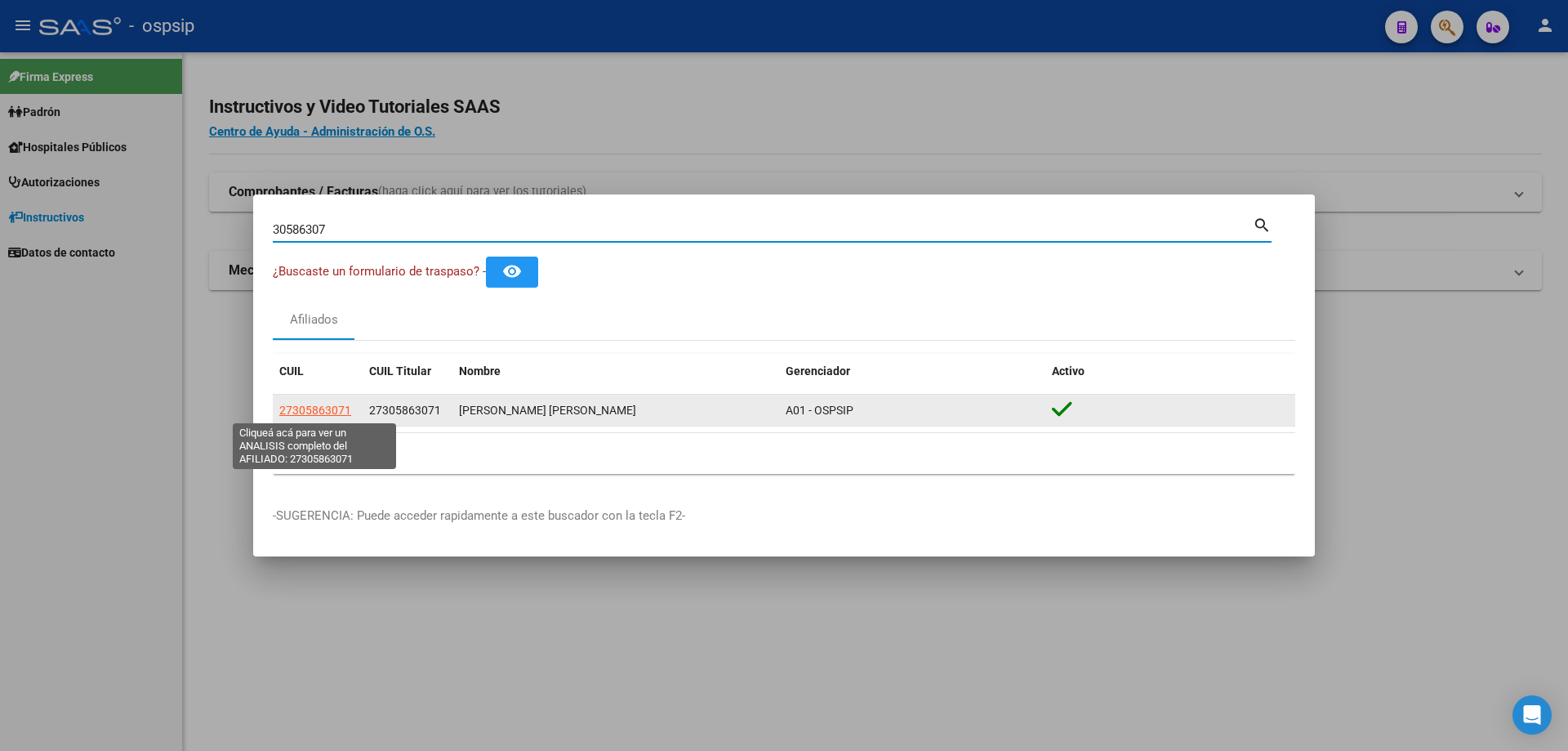
click at [336, 409] on span "27305863071" at bounding box center [315, 409] width 72 height 13
type textarea "27305863071"
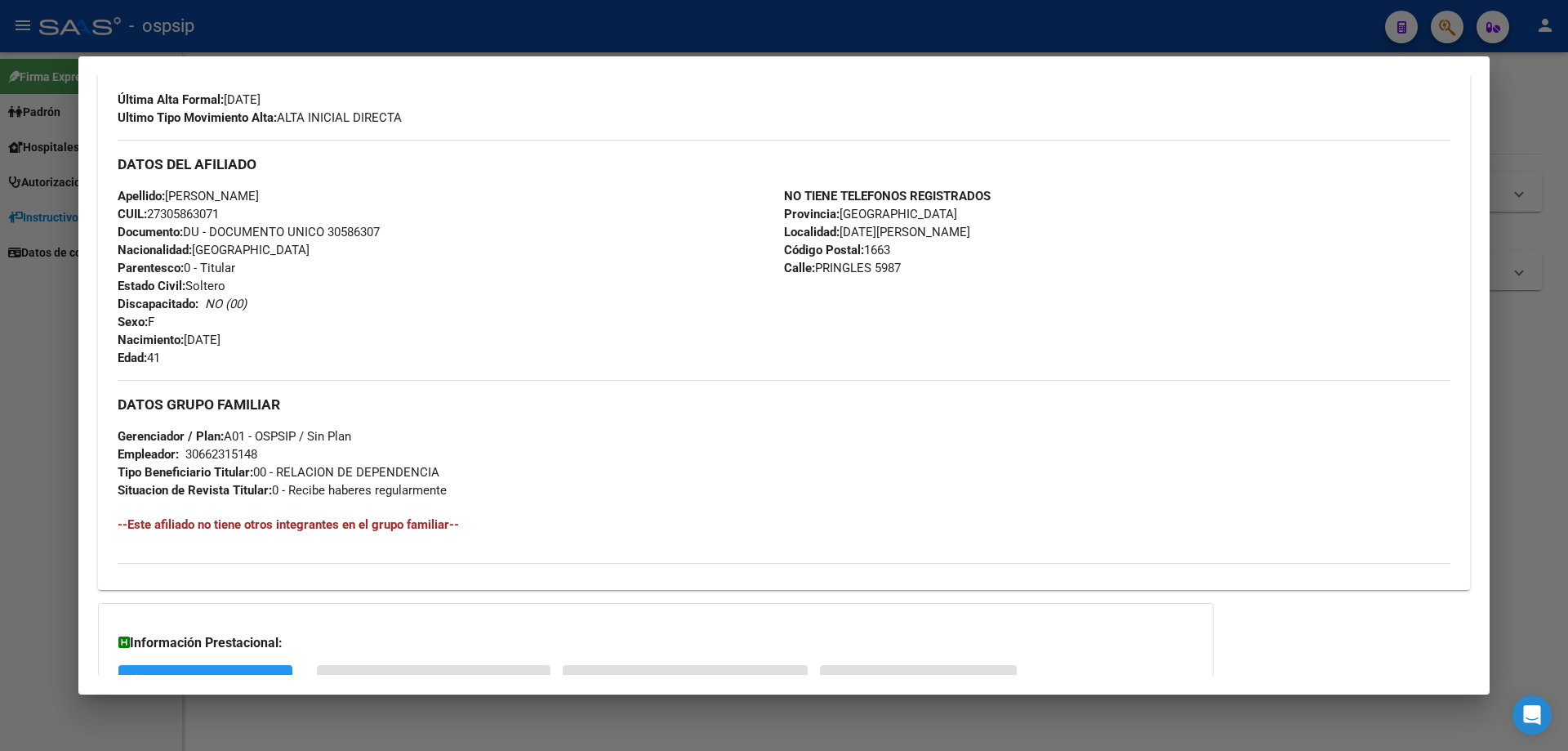
scroll to position [577, 0]
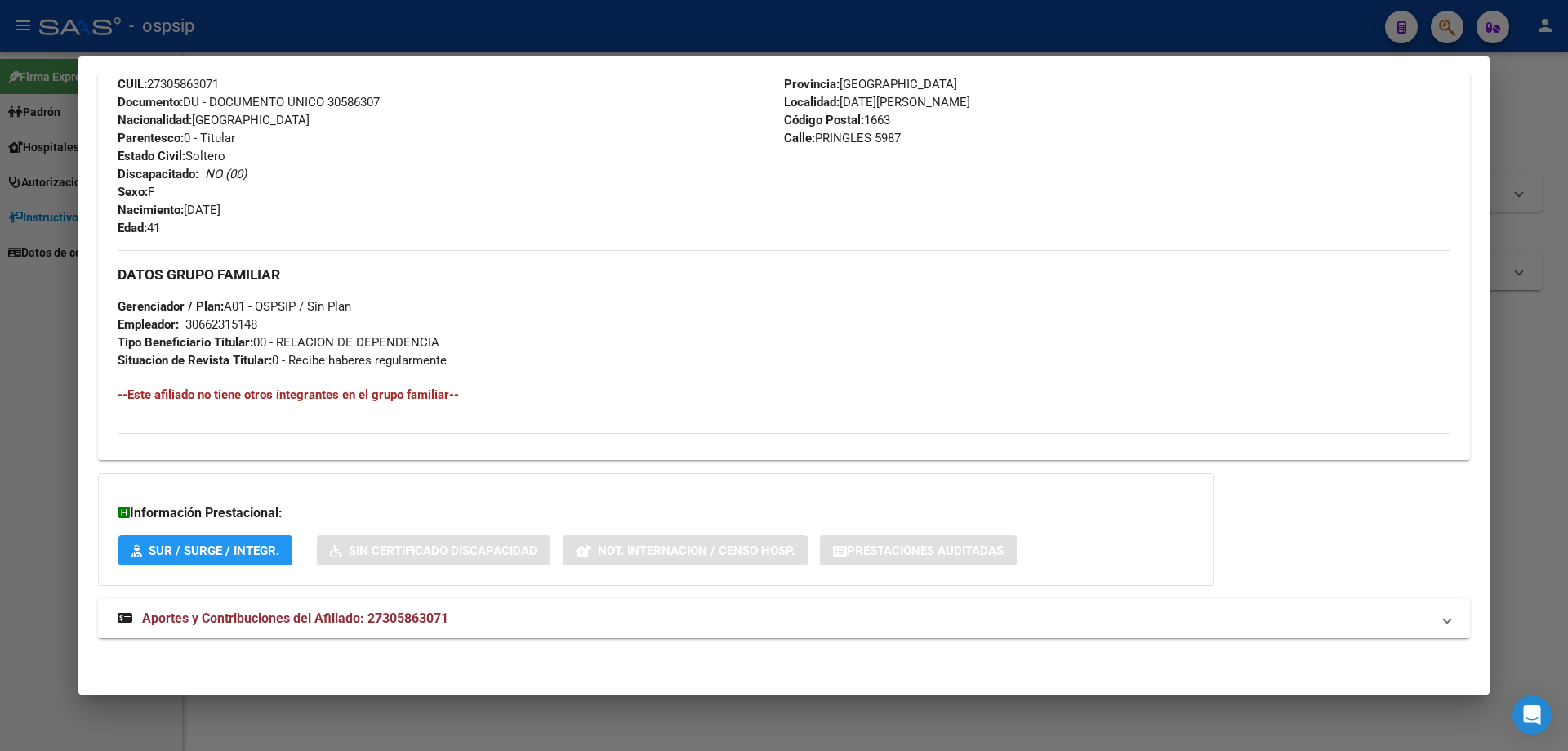
click at [300, 618] on span "Aportes y Contribuciones del Afiliado: 27305863071" at bounding box center [295, 618] width 306 height 16
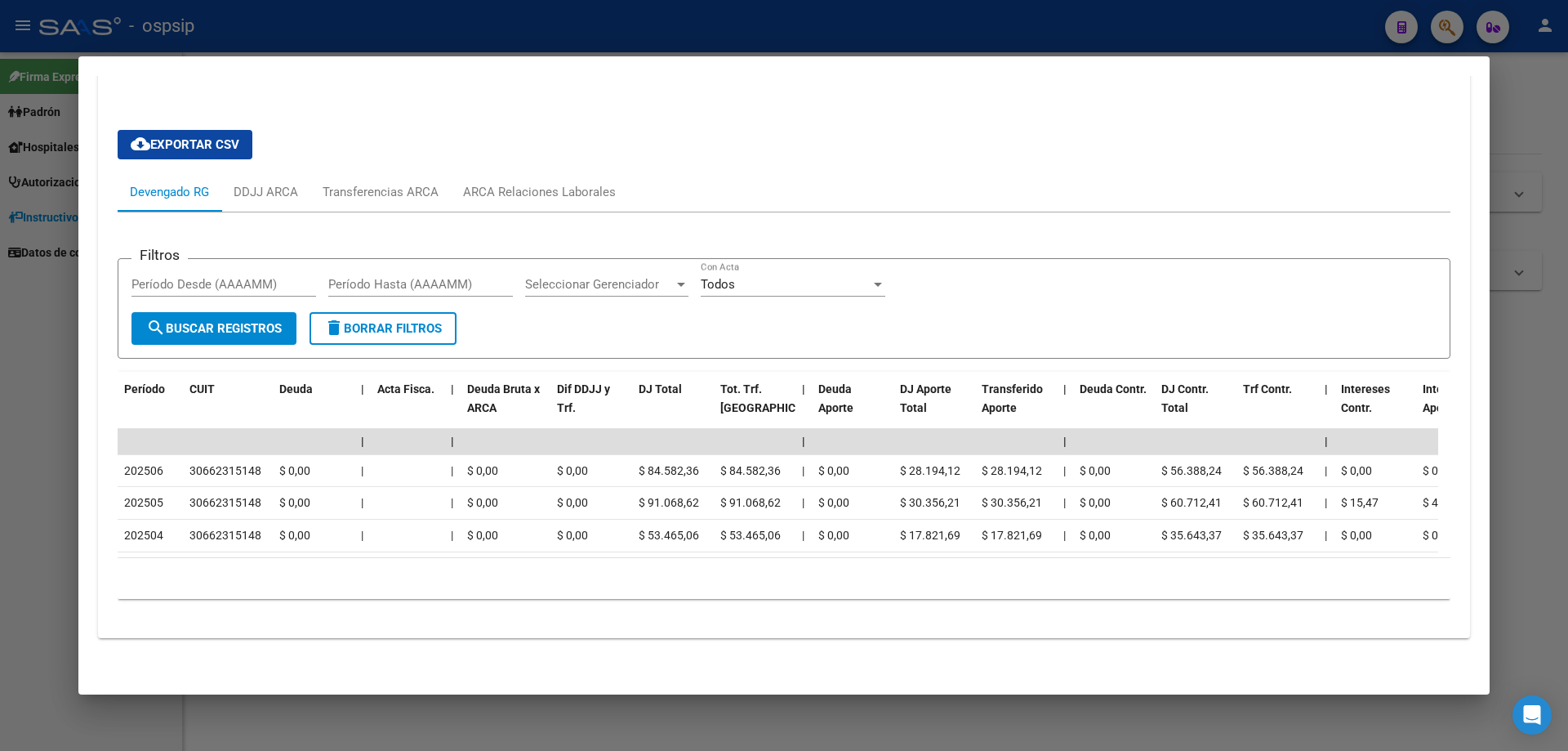
scroll to position [1152, 0]
click at [410, 183] on div "Transferencias ARCA" at bounding box center [381, 192] width 116 height 18
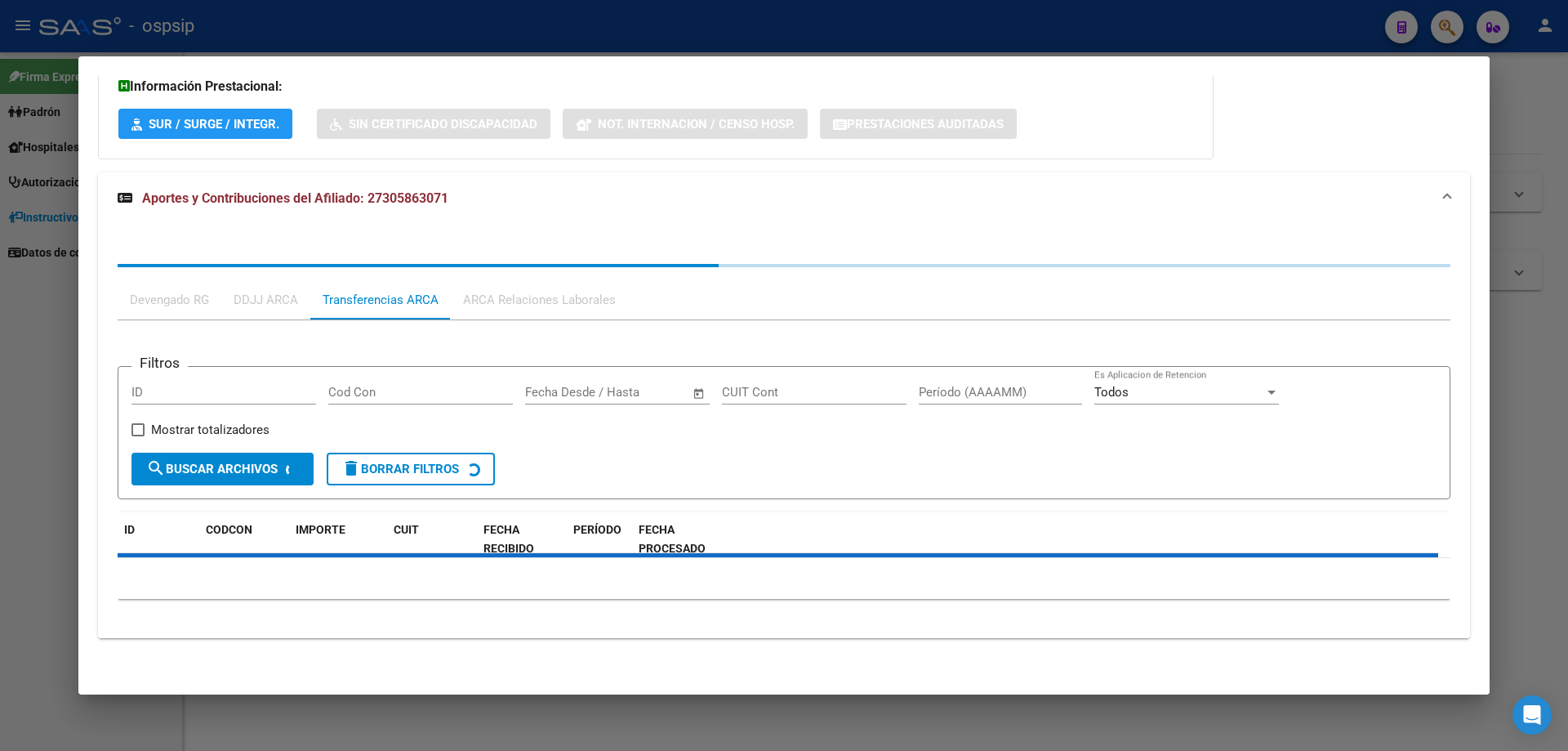
scroll to position [1115, 0]
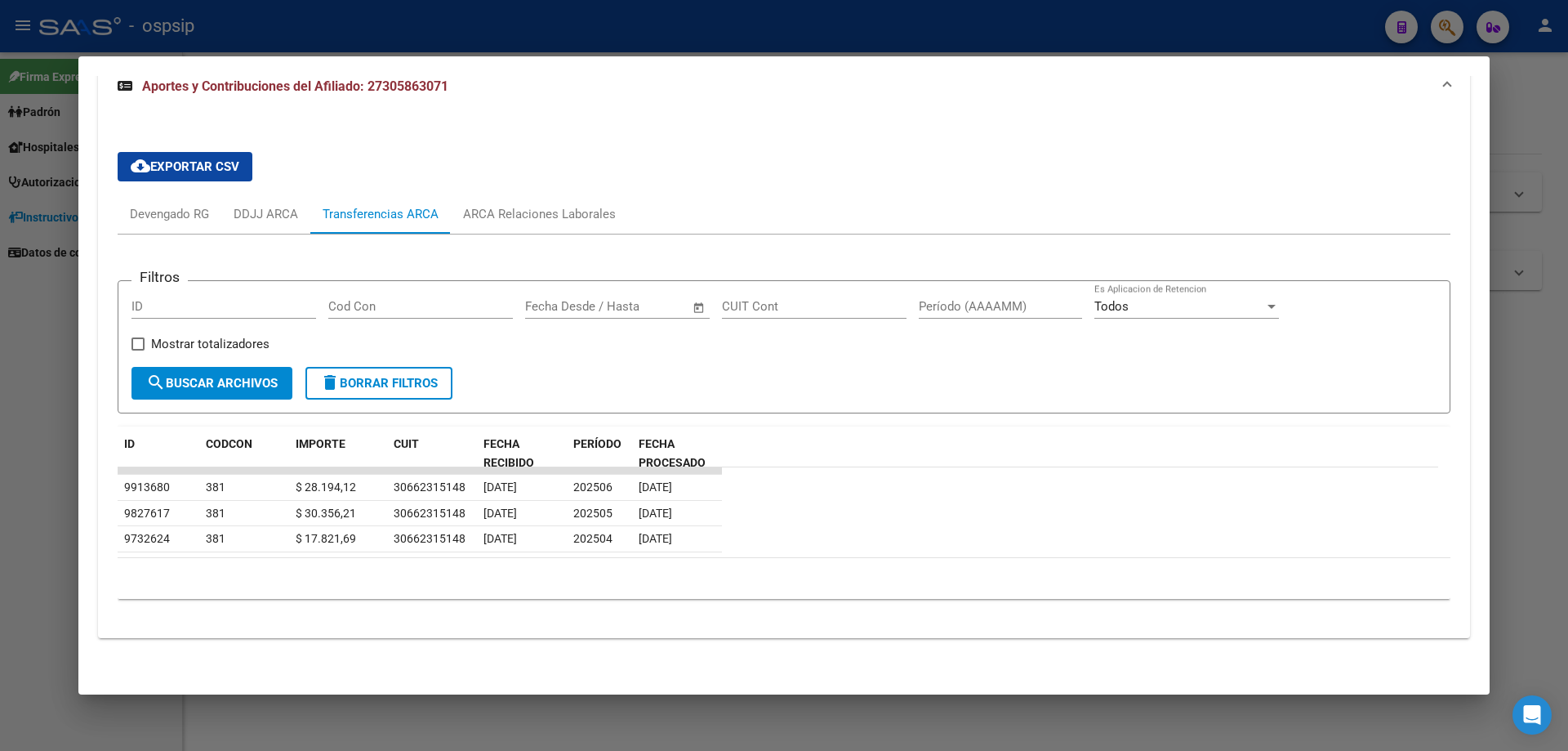
click at [1017, 721] on div at bounding box center [784, 375] width 1568 height 751
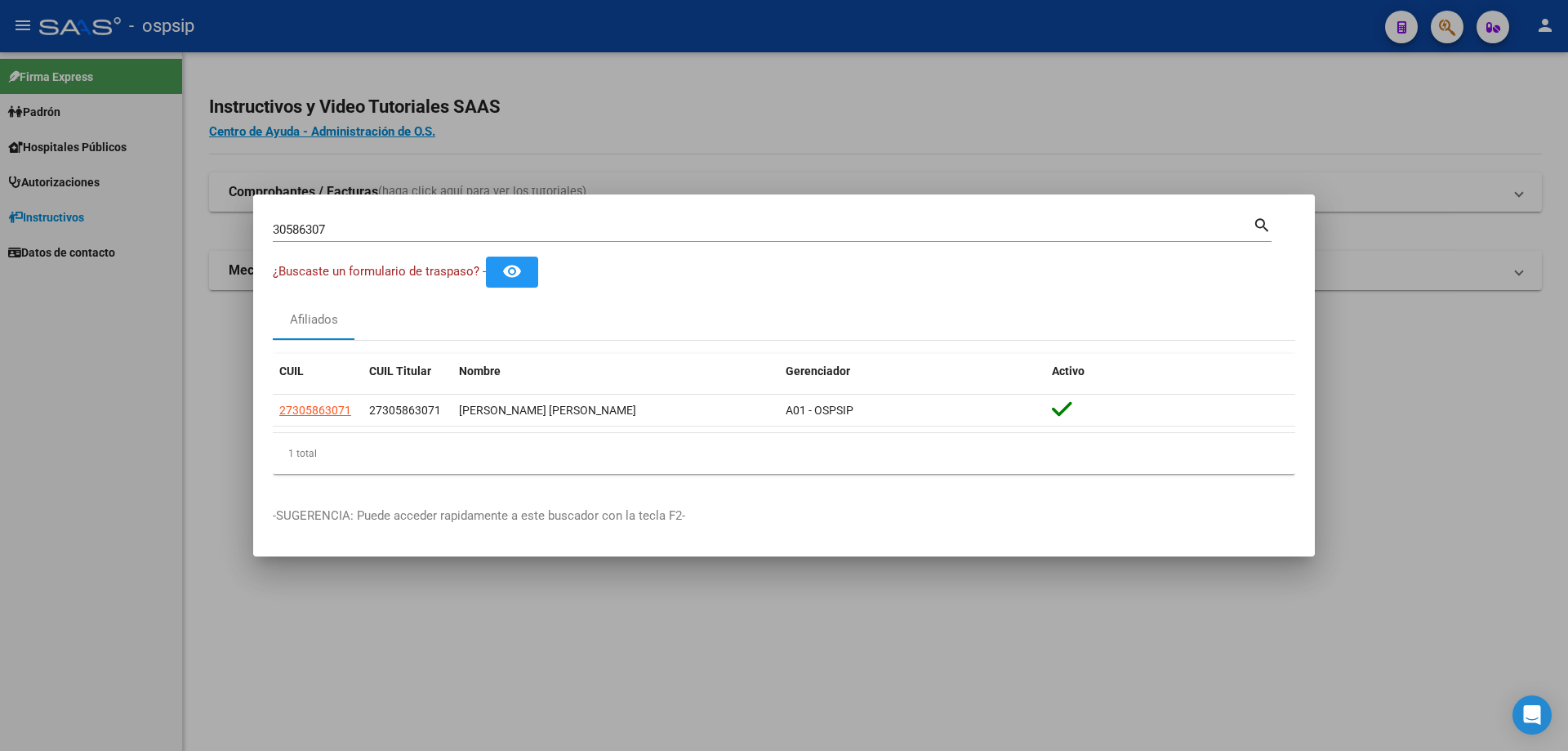
click at [418, 205] on mat-dialog-container "30586307 Buscar (apellido, dni, cuil, nro traspaso, cuit, obra social) search ¿…" at bounding box center [784, 376] width 1061 height 362
click at [418, 223] on input "30586307" at bounding box center [763, 229] width 980 height 15
type input "3"
type input "32052112"
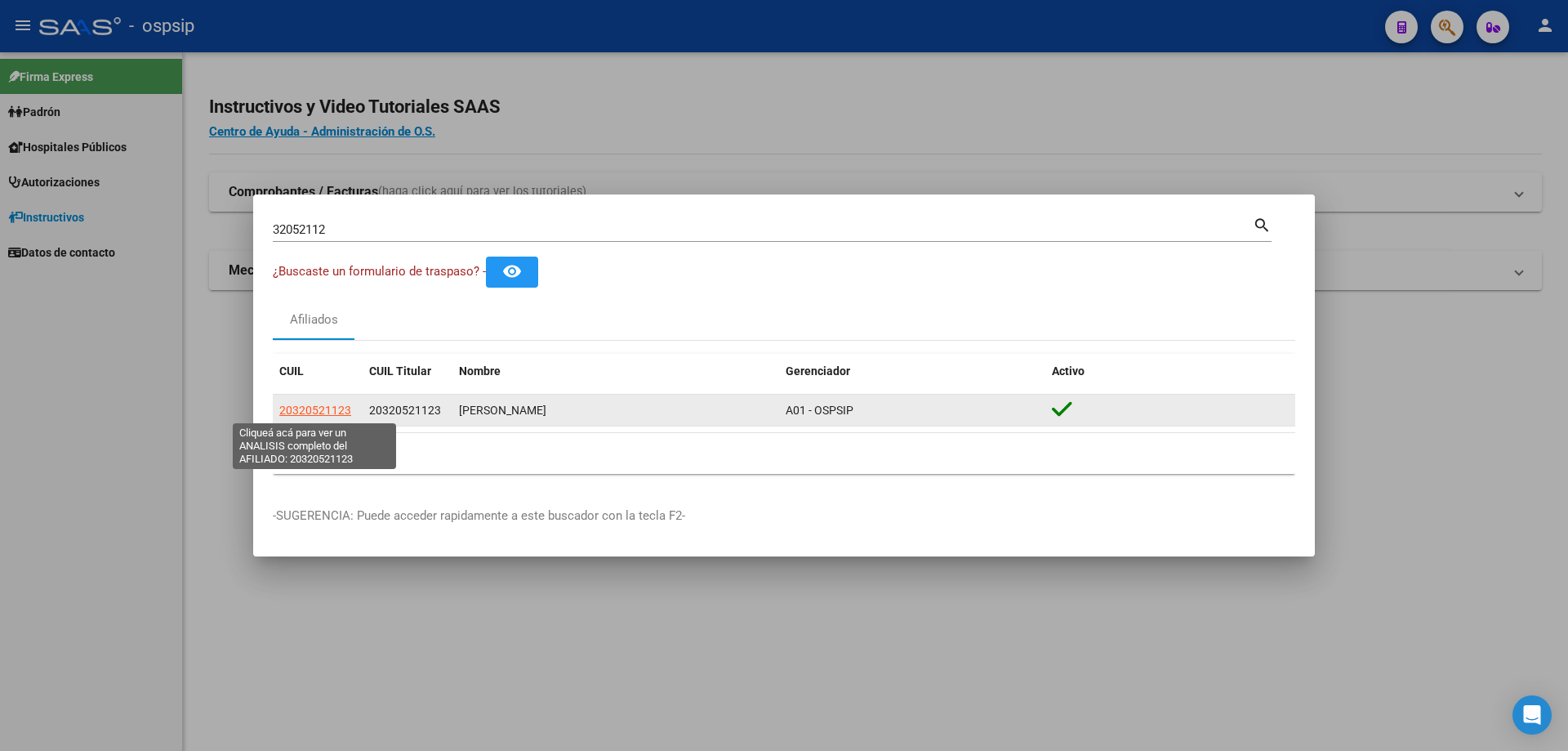
click at [315, 408] on span "20320521123" at bounding box center [315, 409] width 72 height 13
type textarea "20320521123"
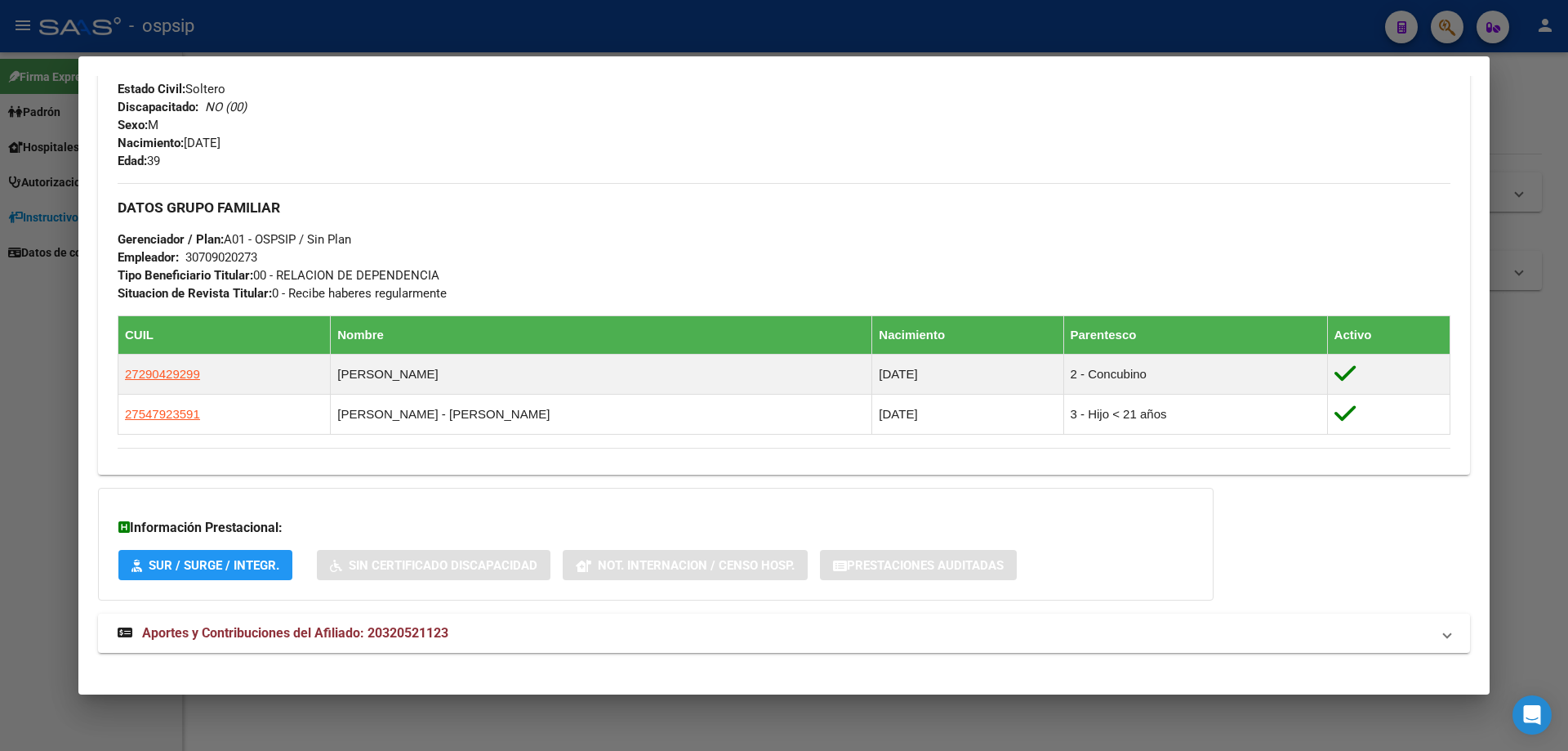
scroll to position [641, 0]
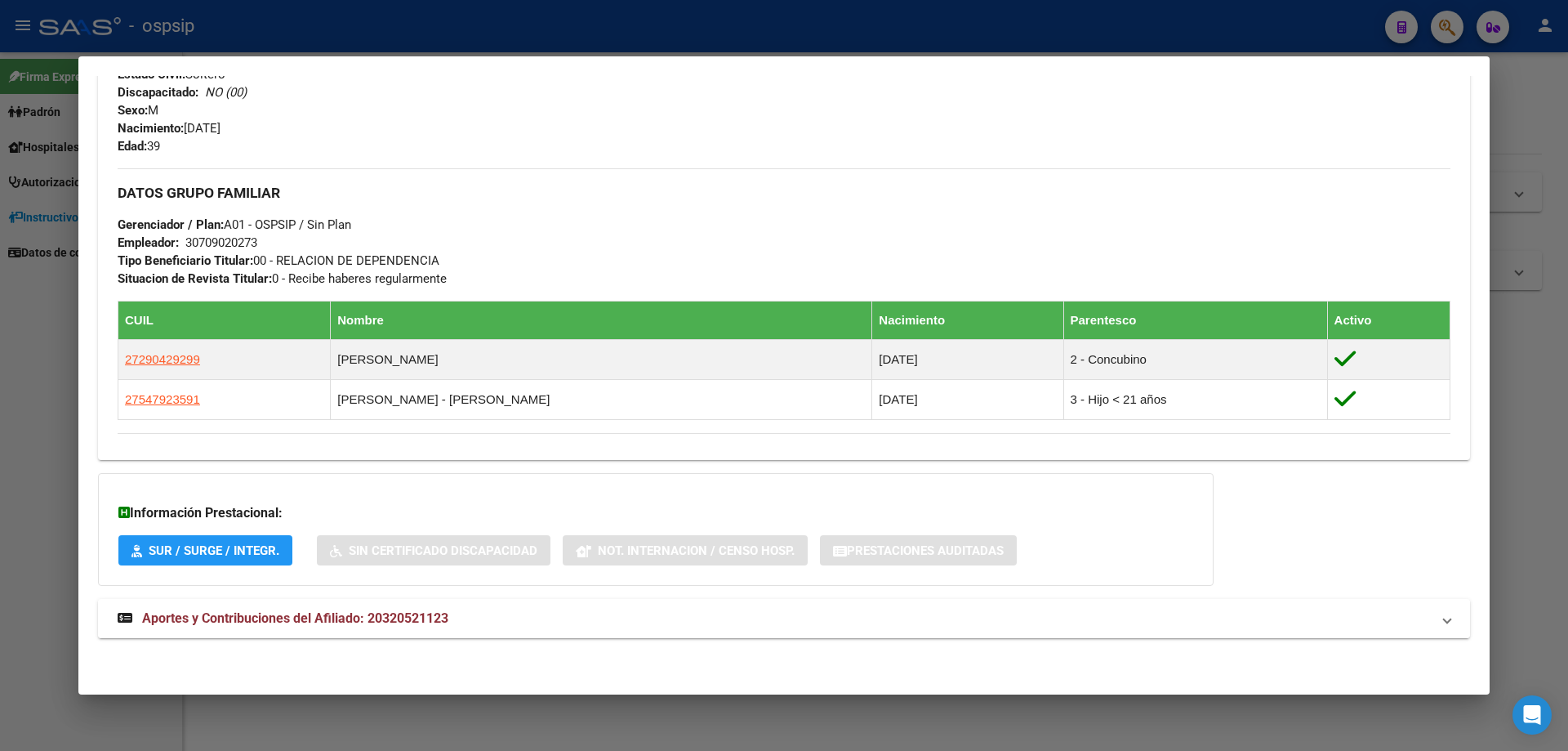
click at [355, 614] on span "Aportes y Contribuciones del Afiliado: 20320521123" at bounding box center [295, 618] width 306 height 16
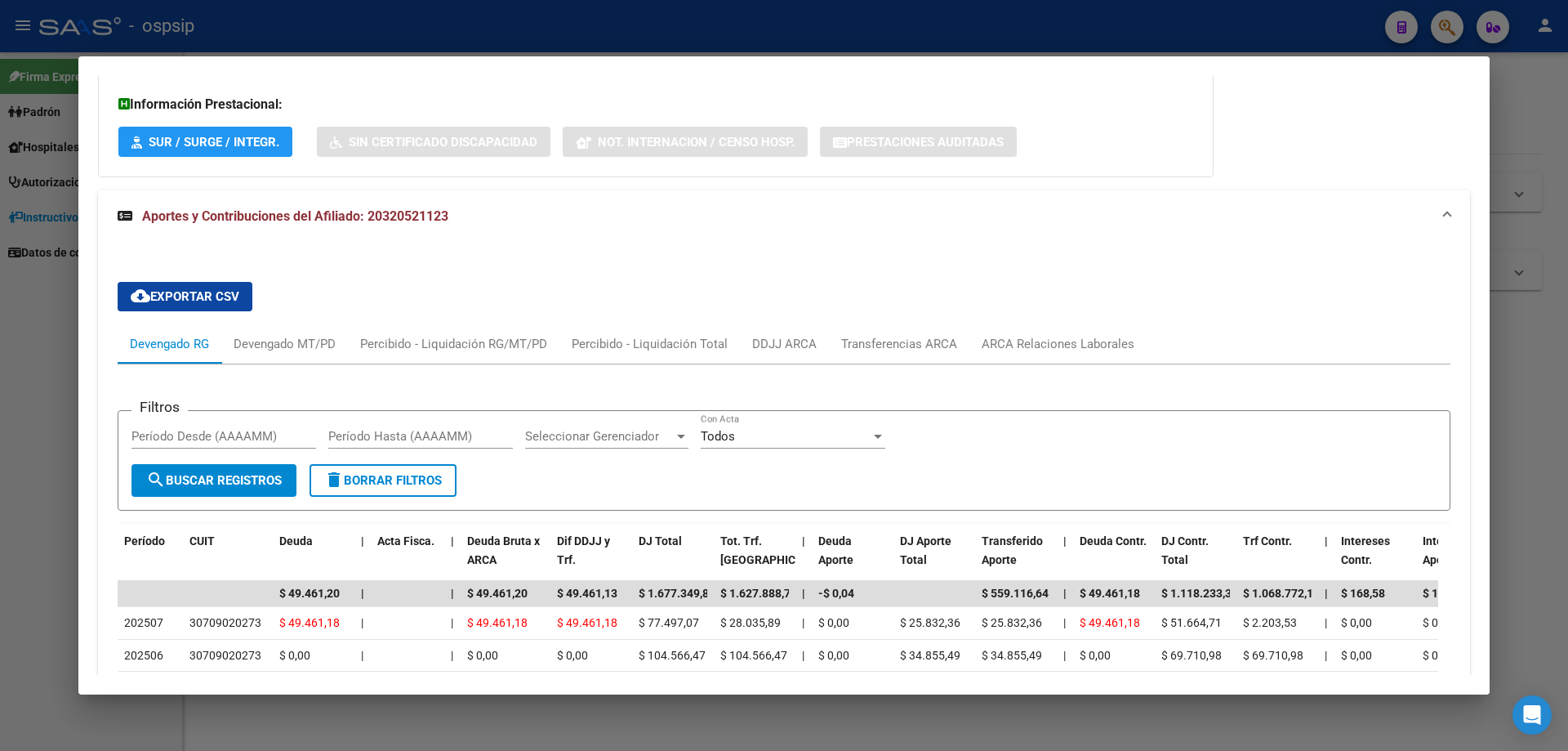
scroll to position [1132, 0]
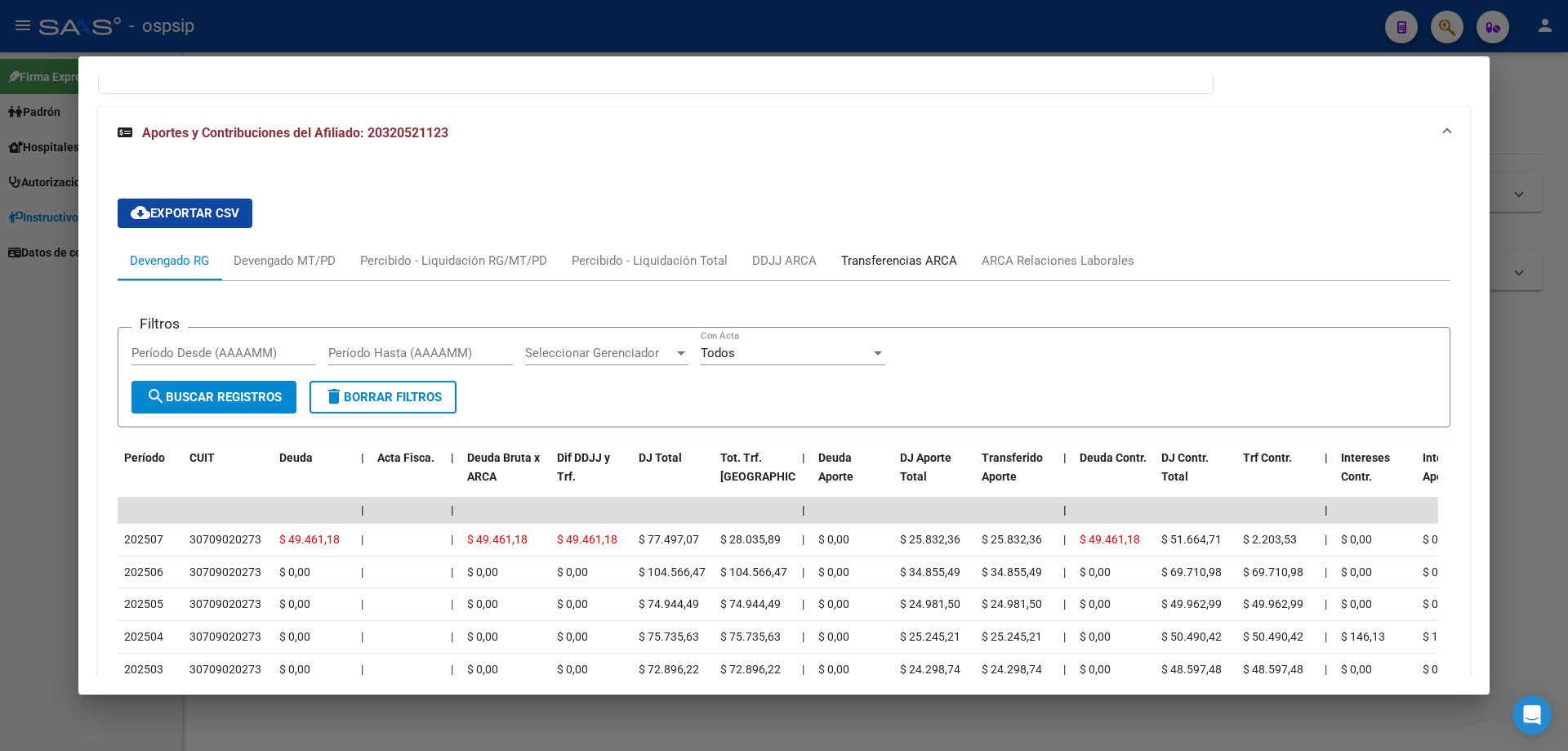
click at [915, 258] on div "Transferencias ARCA" at bounding box center [899, 261] width 116 height 18
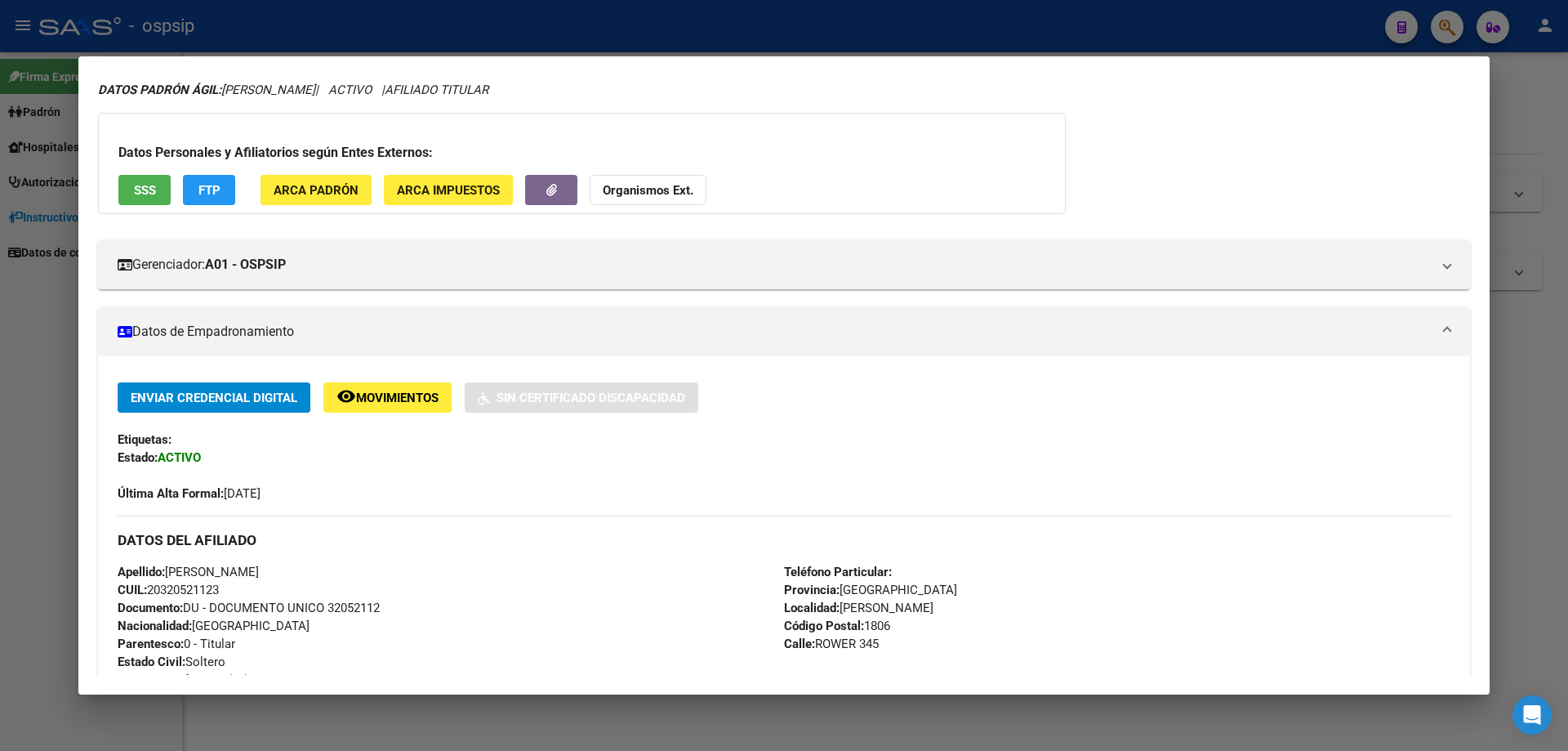
scroll to position [81, 0]
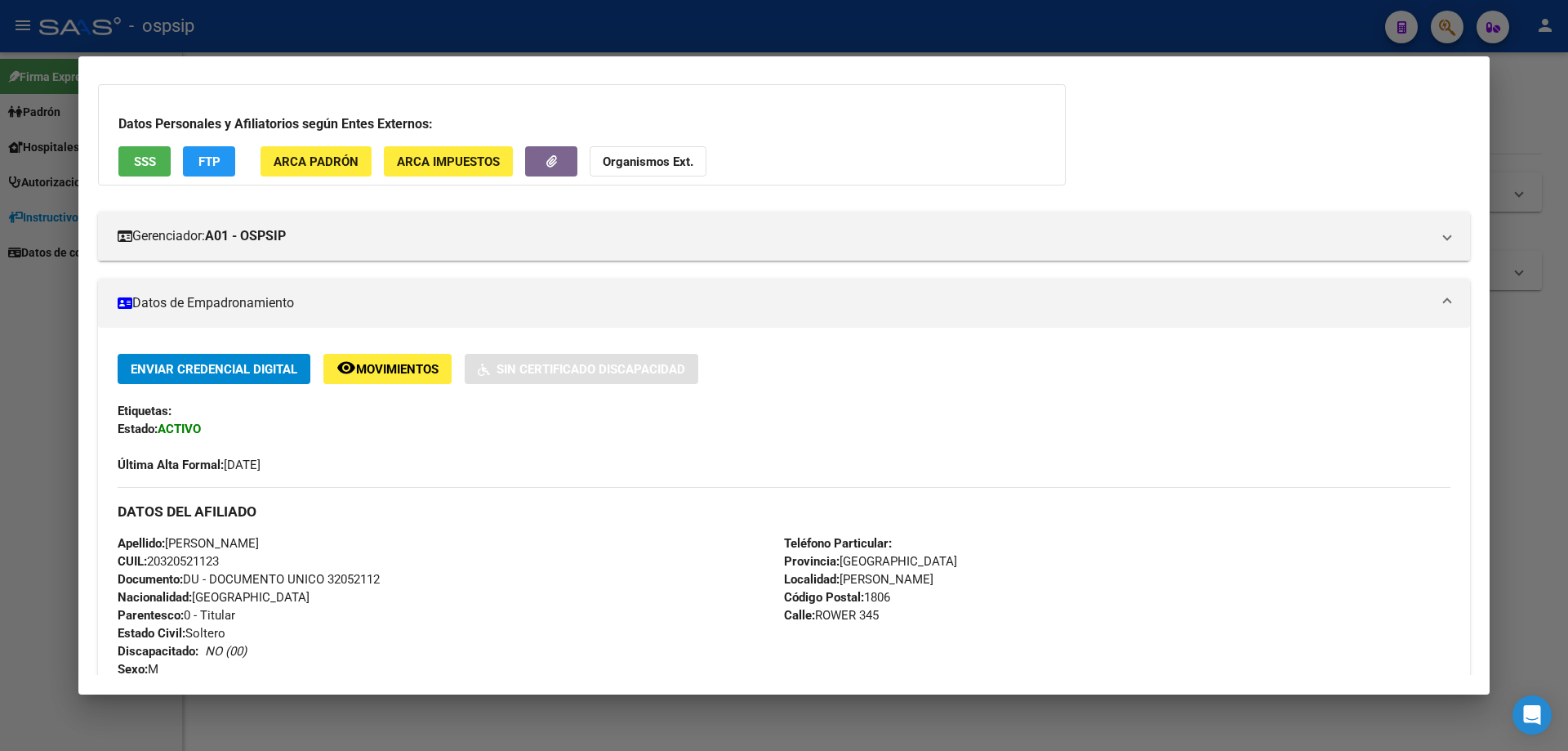
click at [379, 580] on span "Documento: DU - DOCUMENTO UNICO 32052112" at bounding box center [248, 579] width 262 height 15
drag, startPoint x: 384, startPoint y: 581, endPoint x: 335, endPoint y: 577, distance: 49.2
click at [330, 575] on span "Documento: DU - DOCUMENTO UNICO 32052112" at bounding box center [248, 579] width 262 height 15
copy span "32052112"
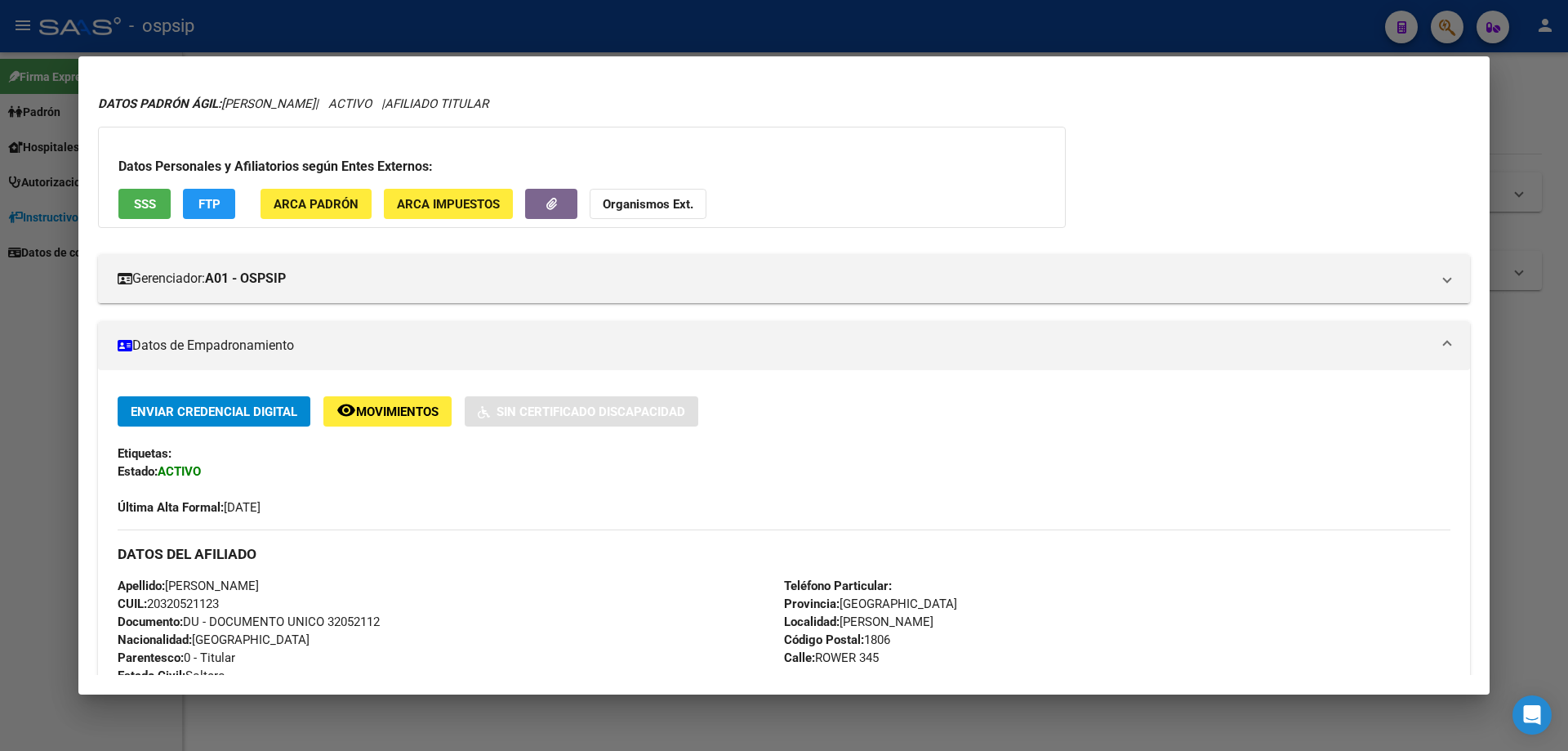
scroll to position [0, 0]
